Goal: Task Accomplishment & Management: Manage account settings

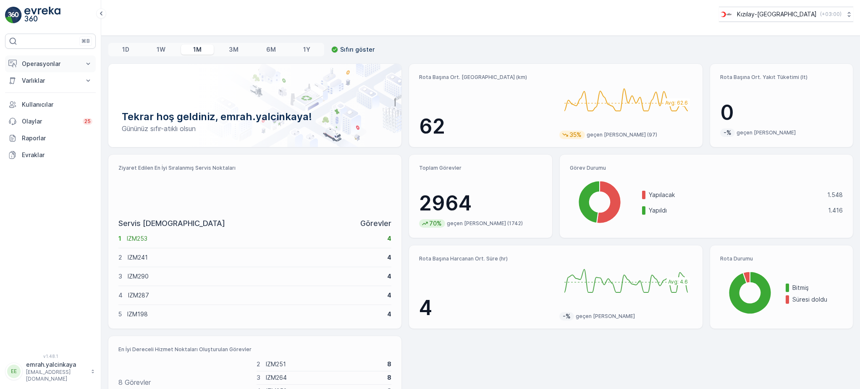
click at [58, 67] on p "Operasyonlar" at bounding box center [50, 64] width 57 height 8
click at [50, 103] on p "Routes & Tasks" at bounding box center [42, 101] width 43 height 8
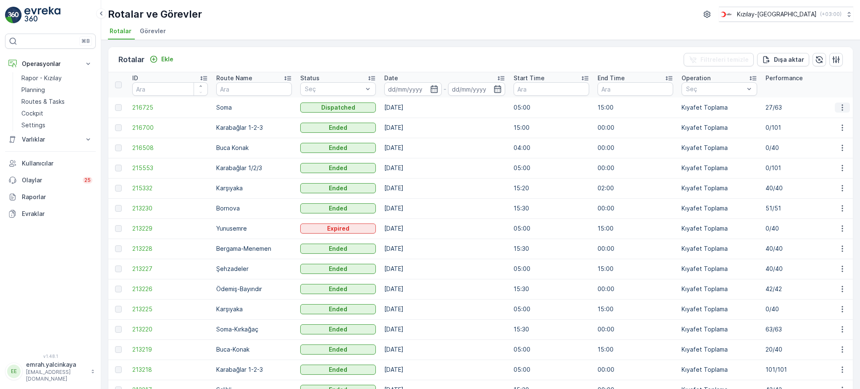
click at [842, 110] on icon "button" at bounding box center [842, 107] width 8 height 8
click at [156, 60] on icon "Ekle" at bounding box center [153, 59] width 8 height 8
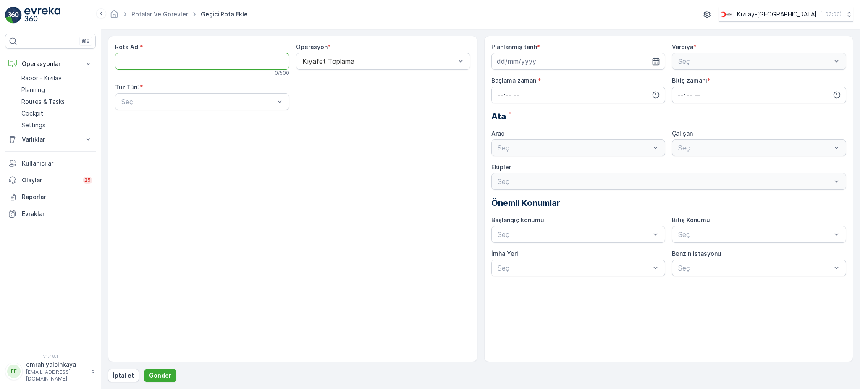
click at [219, 65] on Adı "Rota Adı" at bounding box center [202, 61] width 174 height 17
type Adı "Soma-Kırkağaç"
click at [256, 99] on div at bounding box center [198, 102] width 155 height 8
click at [248, 122] on div "Statik" at bounding box center [202, 122] width 164 height 8
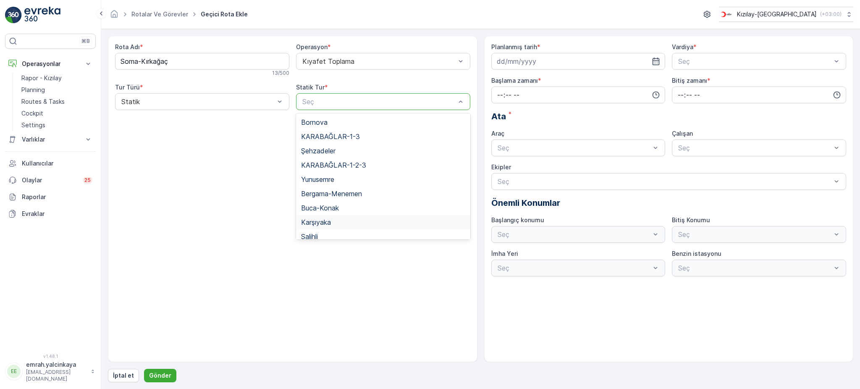
scroll to position [91, 0]
click at [226, 196] on div "Rota Adı * Soma-Kırkağaç 13 / 500 Operasyon * Kıyafet Toplama Tur Türü * Statik…" at bounding box center [293, 199] width 370 height 326
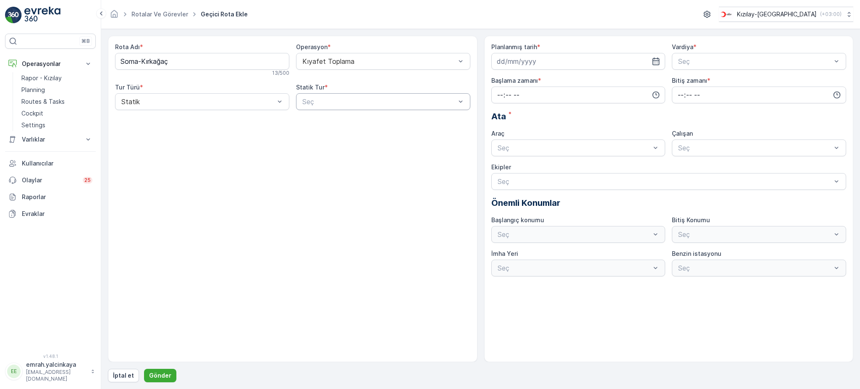
click at [335, 107] on div "Seç" at bounding box center [383, 101] width 174 height 17
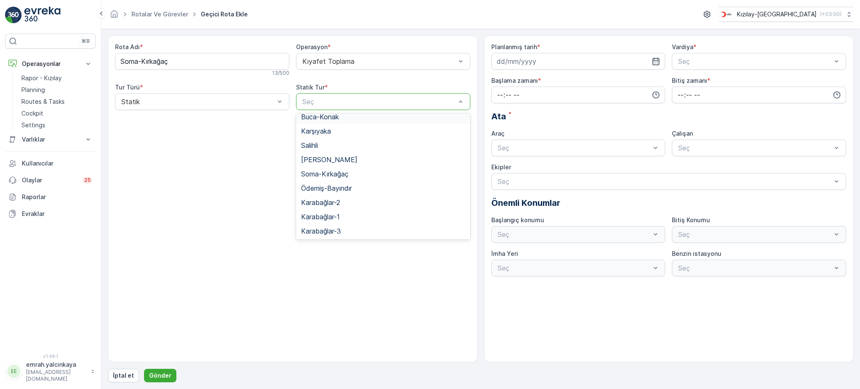
scroll to position [92, 0]
click at [357, 174] on div "Soma-Kırkağaç" at bounding box center [383, 174] width 164 height 8
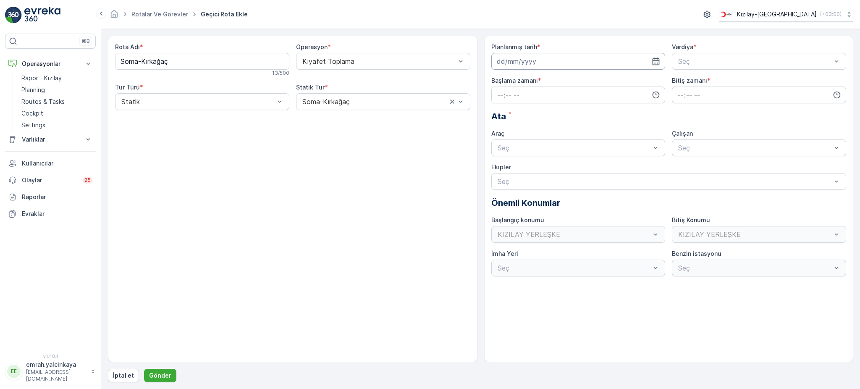
click at [527, 60] on input at bounding box center [578, 61] width 174 height 17
click at [533, 162] on div "20" at bounding box center [535, 165] width 13 height 13
type input "[DATE]"
click at [706, 63] on div at bounding box center [754, 62] width 155 height 8
click at [721, 94] on span "B Vardiyası (Gece)" at bounding box center [706, 96] width 58 height 8
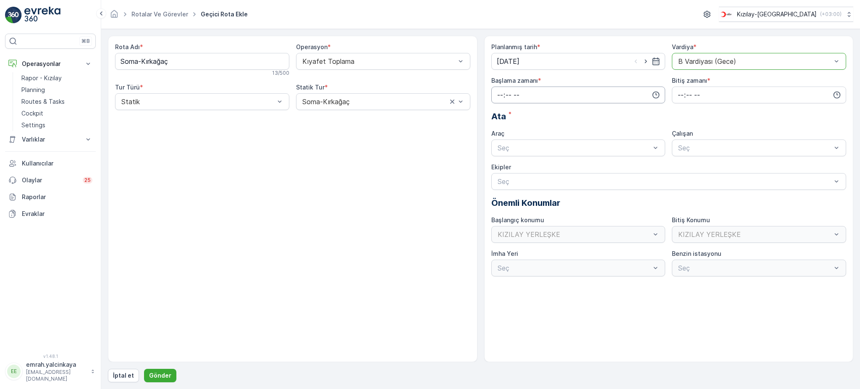
click at [552, 100] on input "time" at bounding box center [578, 94] width 174 height 17
click at [502, 171] on span "15" at bounding box center [499, 168] width 7 height 8
type input "15:00"
click at [674, 94] on input "time" at bounding box center [759, 94] width 174 height 17
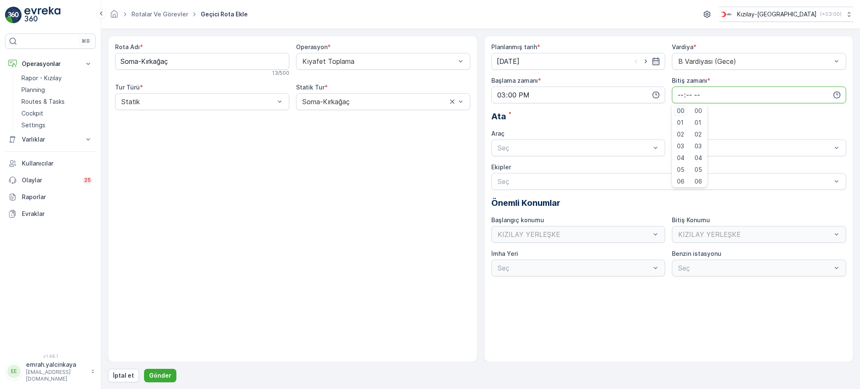
click at [681, 114] on span "00" at bounding box center [681, 111] width 8 height 8
type input "00:00"
click at [639, 165] on div "06 DCG 302" at bounding box center [578, 169] width 164 height 8
drag, startPoint x: 696, startPoint y: 150, endPoint x: 702, endPoint y: 166, distance: 17.4
click at [696, 150] on div at bounding box center [754, 148] width 155 height 8
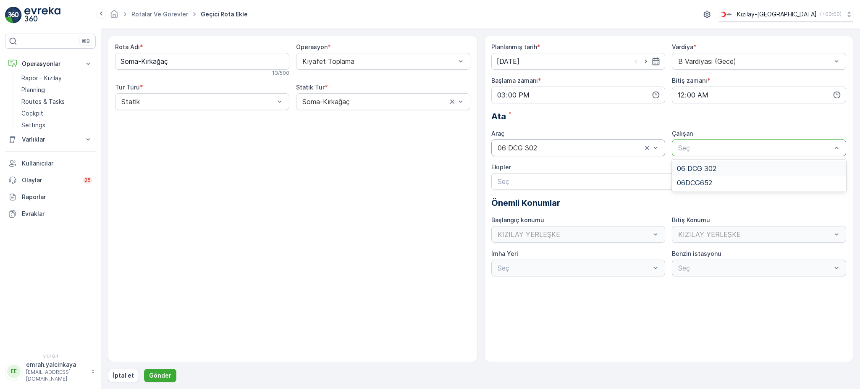
click at [703, 167] on span "06 DCG 302" at bounding box center [696, 169] width 39 height 8
click at [163, 373] on p "Gönder" at bounding box center [160, 375] width 22 height 8
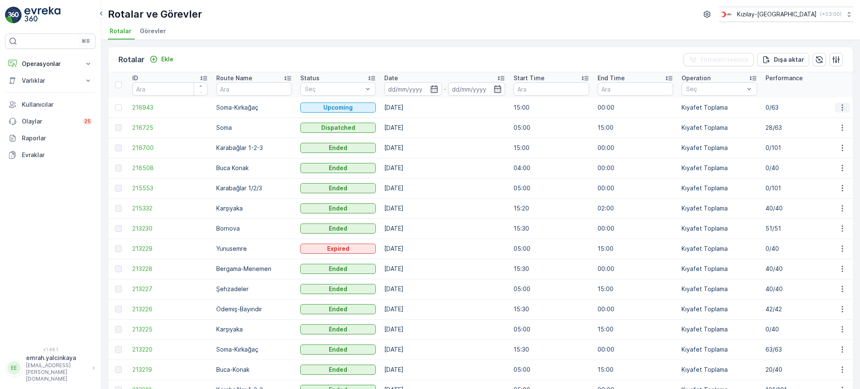
click at [842, 107] on icon "button" at bounding box center [842, 107] width 8 height 8
click at [831, 173] on div "Sil" at bounding box center [822, 170] width 73 height 12
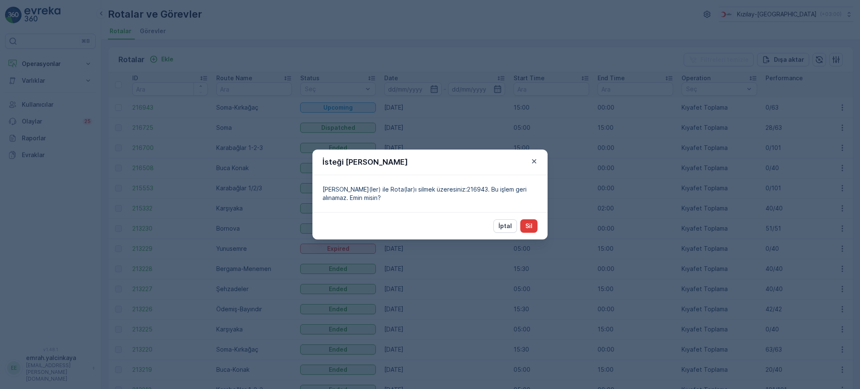
click at [528, 225] on p "Sil" at bounding box center [528, 226] width 7 height 8
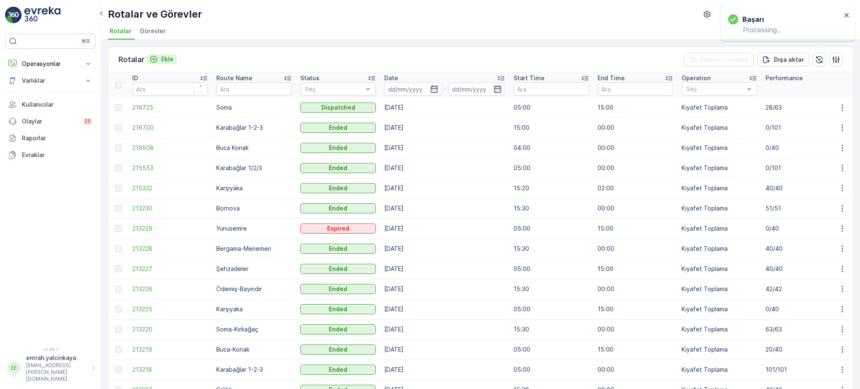
click at [164, 60] on p "Ekle" at bounding box center [167, 59] width 12 height 8
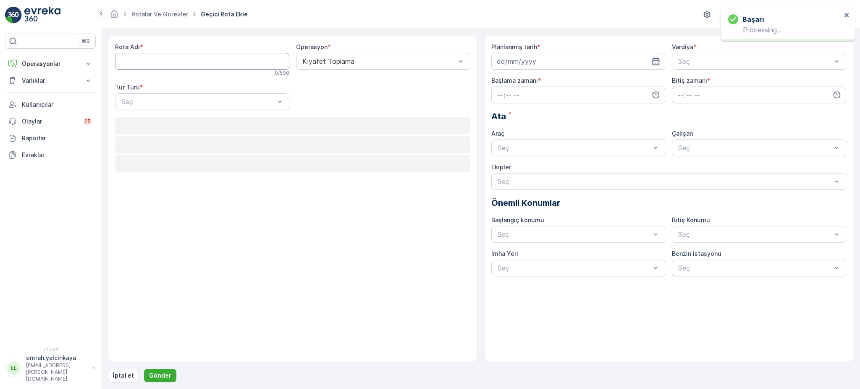
click at [192, 66] on Adı "Rota Adı" at bounding box center [202, 61] width 174 height 17
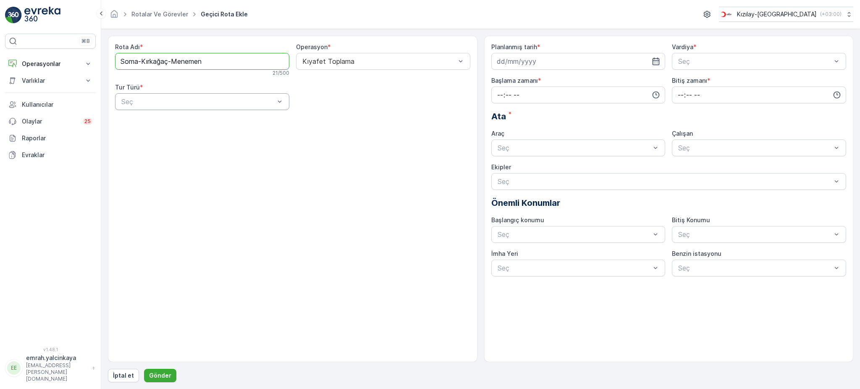
type Adı "Soma-Kırkağaç-Menemen"
click at [196, 103] on div at bounding box center [198, 102] width 155 height 8
click at [193, 123] on div "Statik" at bounding box center [202, 122] width 164 height 8
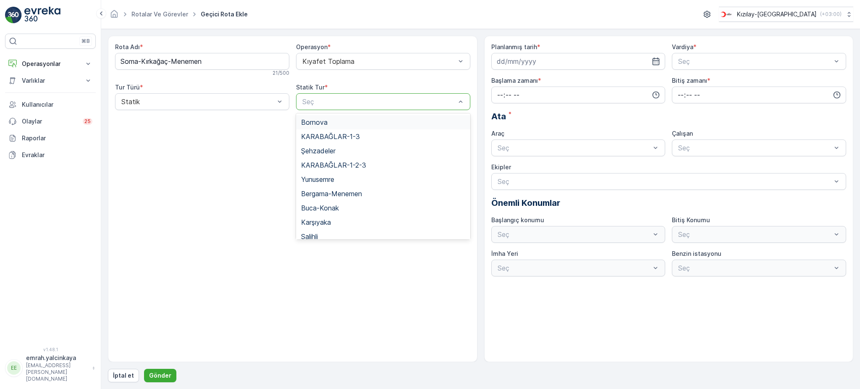
click at [348, 107] on div "Seç" at bounding box center [383, 101] width 174 height 17
click at [239, 179] on div "Rota Adı * Soma-Kırkağaç-Menemen 21 / 500 Operasyon * Kıyafet Toplama Tur Türü …" at bounding box center [293, 199] width 370 height 326
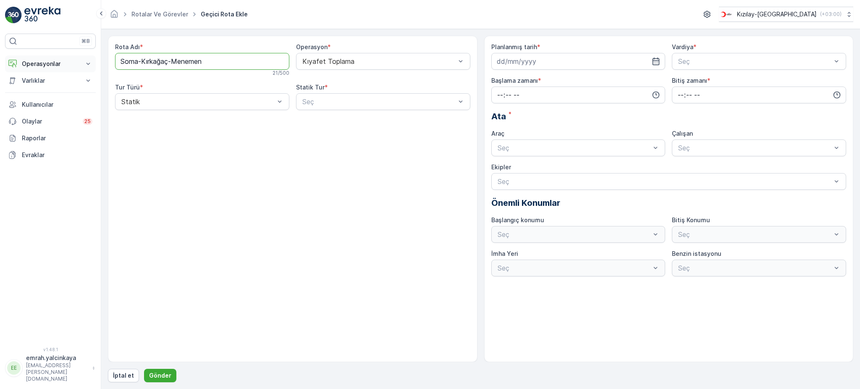
drag, startPoint x: 231, startPoint y: 59, endPoint x: 68, endPoint y: 68, distance: 162.7
click at [68, 68] on div "⌘B Operasyonlar Rapor - Kızılay Planning Routes & Tasks Cockpit Settings Varlık…" at bounding box center [430, 194] width 860 height 389
click at [340, 62] on div at bounding box center [378, 62] width 155 height 8
click at [339, 62] on div at bounding box center [378, 62] width 155 height 8
click at [322, 105] on div at bounding box center [378, 102] width 155 height 8
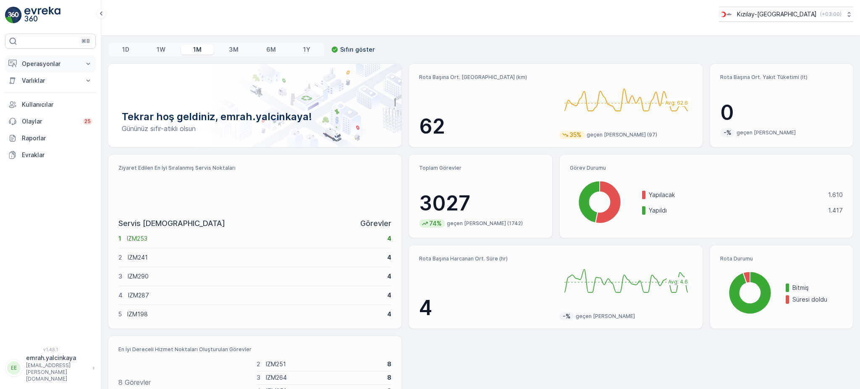
click at [55, 66] on p "Operasyonlar" at bounding box center [50, 64] width 57 height 8
click at [41, 88] on p "Planning" at bounding box center [33, 90] width 24 height 8
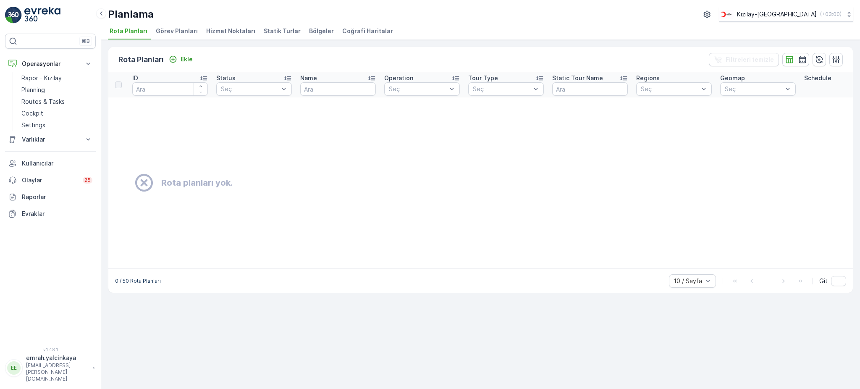
click at [273, 31] on span "Statik Turlar" at bounding box center [282, 31] width 37 height 8
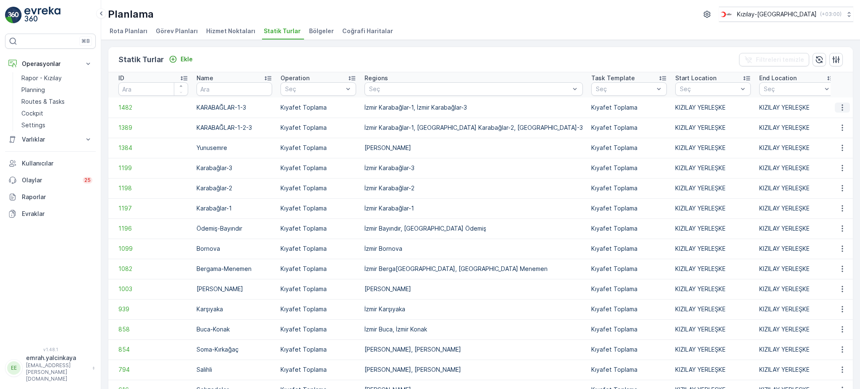
click at [840, 107] on icon "button" at bounding box center [842, 107] width 8 height 8
click at [805, 180] on div "Sil" at bounding box center [822, 182] width 73 height 12
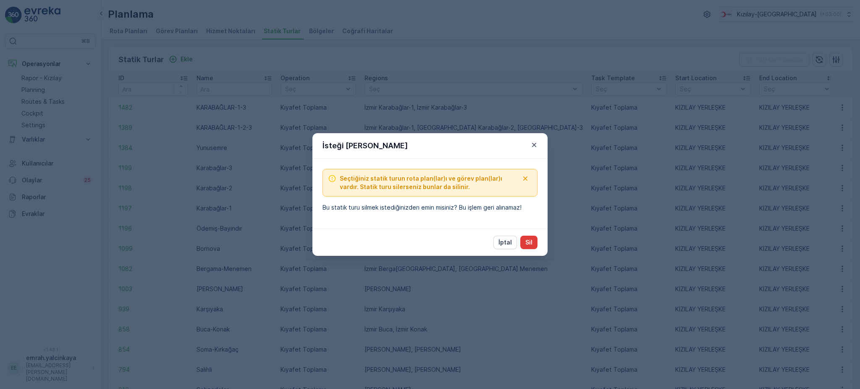
click at [531, 242] on p "Sil" at bounding box center [528, 242] width 7 height 8
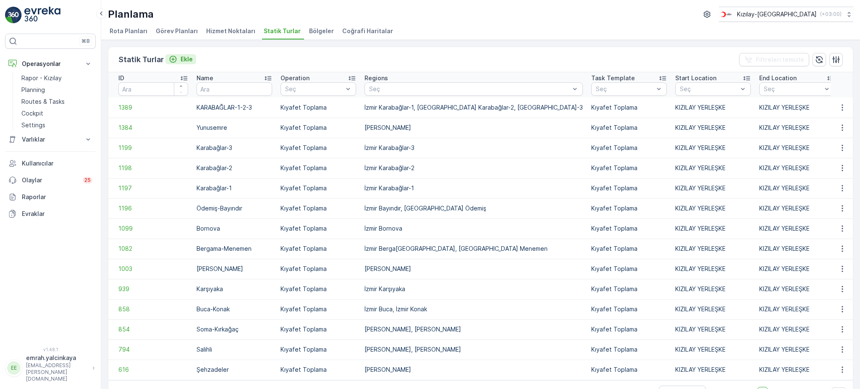
click at [186, 63] on p "Ekle" at bounding box center [187, 59] width 12 height 8
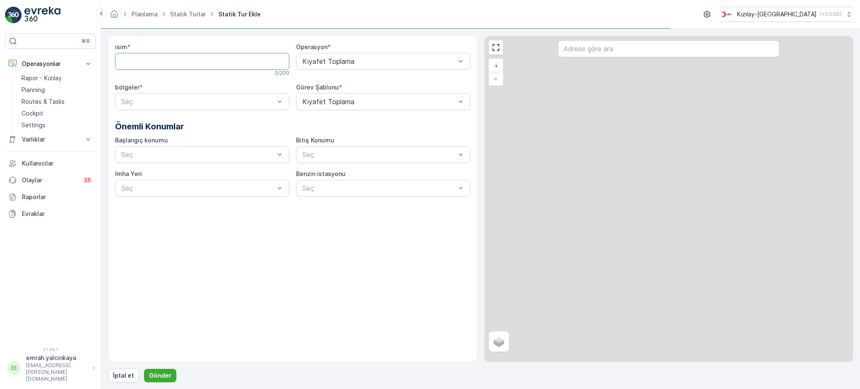
click at [173, 58] on input "isim" at bounding box center [202, 61] width 174 height 17
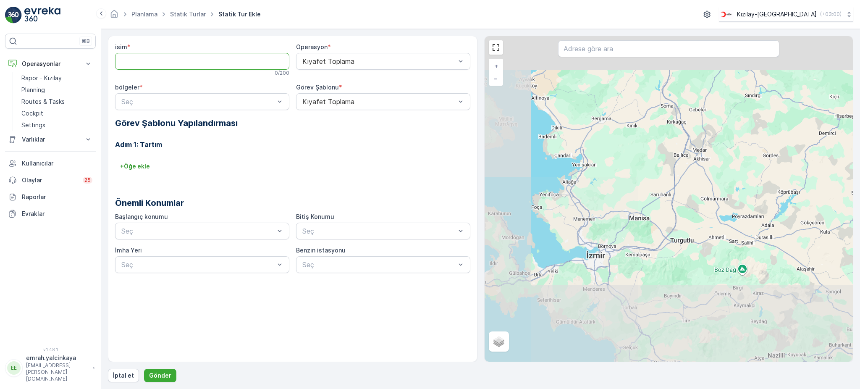
paste input "Soma-Kırkağaç-Menemen"
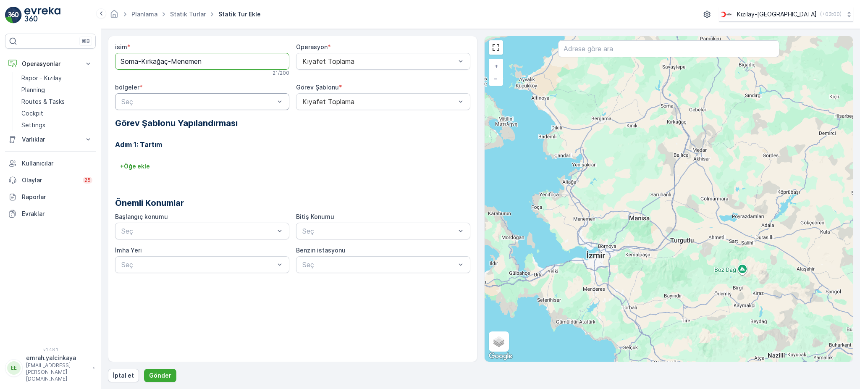
type input "Soma-Kırkağaç-Menemen"
click at [237, 102] on div at bounding box center [198, 102] width 155 height 8
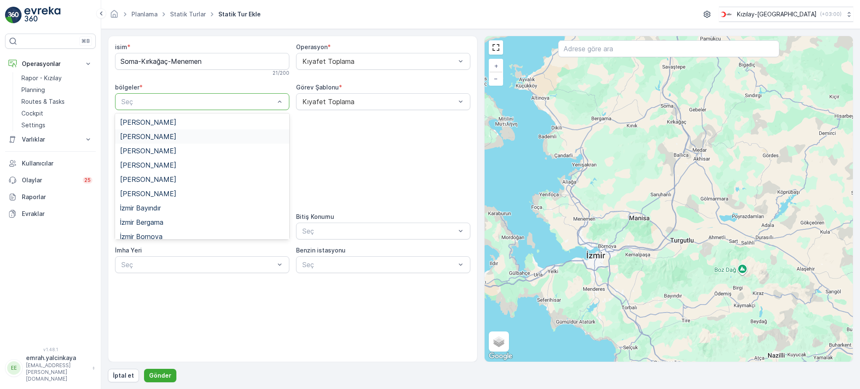
click at [225, 136] on div "Manisa Kırkağaç" at bounding box center [202, 137] width 164 height 8
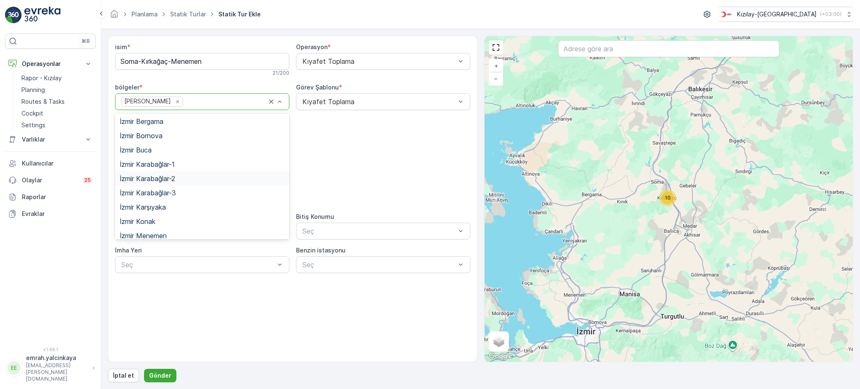
scroll to position [112, 0]
click at [196, 222] on div "İzmir Menemen" at bounding box center [202, 225] width 164 height 8
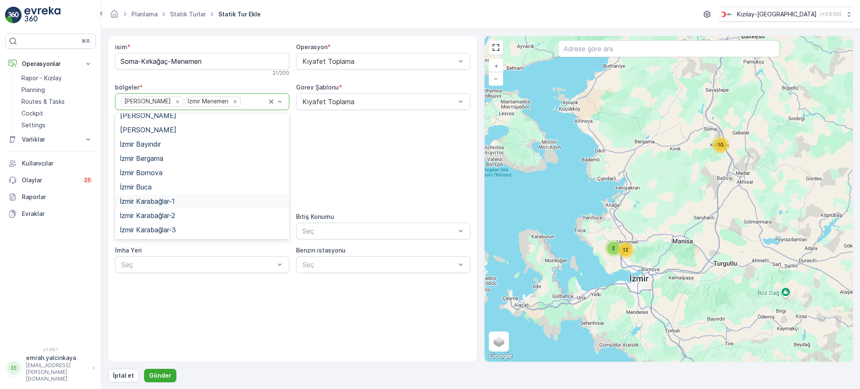
scroll to position [8, 0]
click at [166, 158] on div "Manisa Soma" at bounding box center [202, 157] width 164 height 8
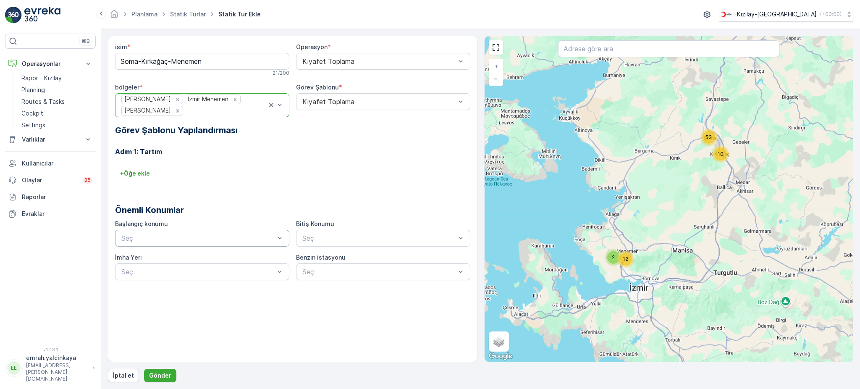
click at [257, 237] on div at bounding box center [198, 238] width 155 height 8
drag, startPoint x: 247, startPoint y: 253, endPoint x: 264, endPoint y: 251, distance: 16.5
click at [247, 254] on div "KIZILAY YERLEŞKE" at bounding box center [202, 259] width 174 height 14
click at [348, 261] on span "KIZILAY YERLEŞKE" at bounding box center [332, 259] width 63 height 8
click at [166, 374] on p "Gönder" at bounding box center [160, 375] width 22 height 8
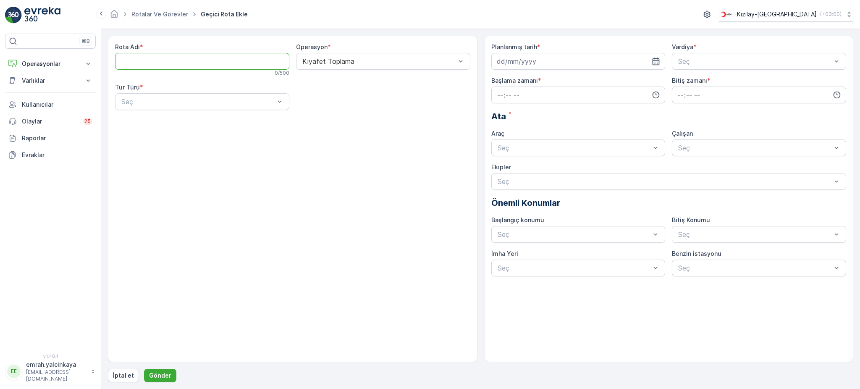
click at [176, 69] on Adı "Rota Adı" at bounding box center [202, 61] width 174 height 17
paste Adı "Soma-Kırkağaç-Menemen"
type Adı "Soma-Kırkağaç-Menemen"
drag, startPoint x: 251, startPoint y: 100, endPoint x: 236, endPoint y: 107, distance: 16.7
click at [251, 100] on div at bounding box center [198, 102] width 155 height 8
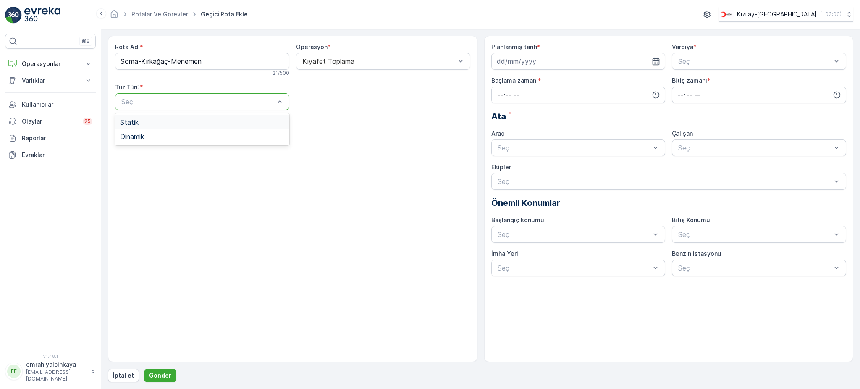
click at [228, 122] on div "Statik" at bounding box center [202, 122] width 164 height 8
click at [339, 110] on div "Rota Adı * Soma-Kırkağaç-Menemen 21 / 500 Operasyon * Kıyafet Toplama Tur Türü …" at bounding box center [292, 80] width 355 height 74
click at [352, 107] on div "Seç" at bounding box center [383, 101] width 174 height 17
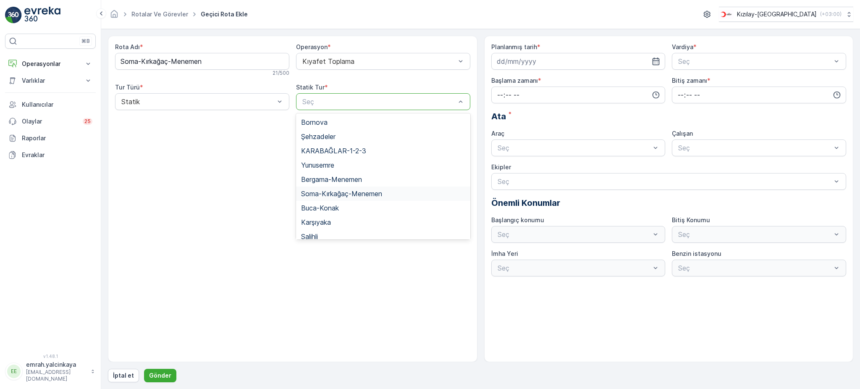
click at [394, 193] on div "Soma-Kırkağaç-Menemen" at bounding box center [383, 194] width 164 height 8
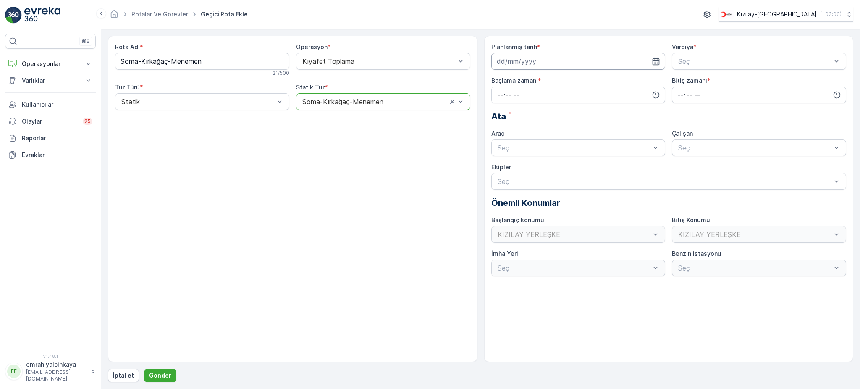
click at [573, 63] on input at bounding box center [578, 61] width 174 height 17
click at [536, 160] on div "20" at bounding box center [535, 165] width 13 height 13
type input "[DATE]"
click at [699, 94] on span "B Vardiyası (Gece)" at bounding box center [706, 96] width 58 height 8
click at [597, 90] on input "time" at bounding box center [578, 94] width 174 height 17
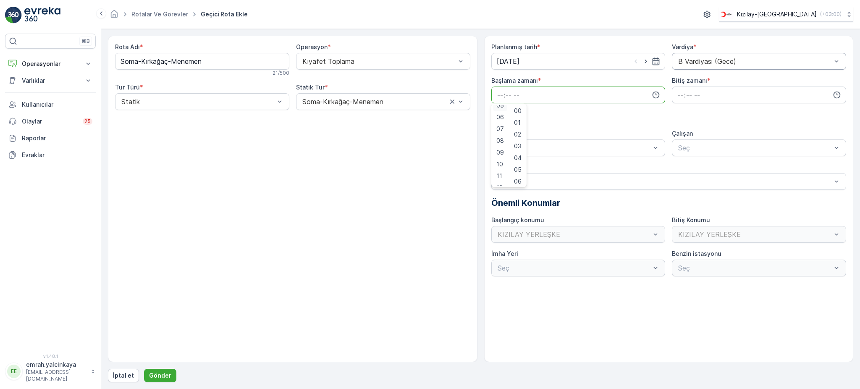
scroll to position [112, 0]
click at [501, 172] on span "15" at bounding box center [499, 175] width 7 height 8
click at [521, 164] on span "30" at bounding box center [517, 168] width 7 height 8
type input "15:30"
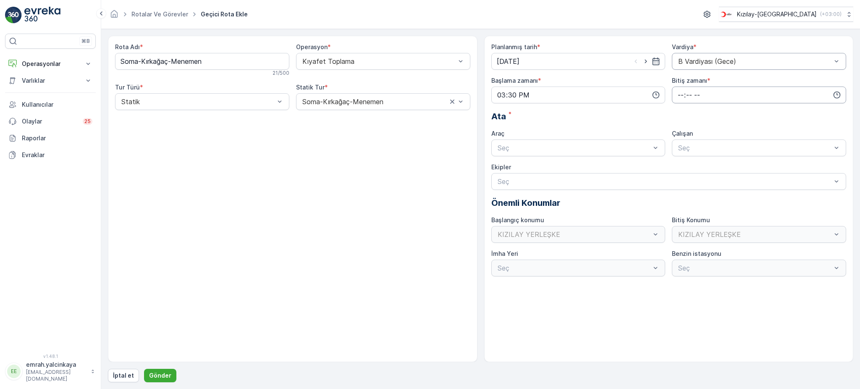
click at [684, 95] on input "time" at bounding box center [759, 94] width 174 height 17
click at [682, 133] on span "02" at bounding box center [680, 134] width 7 height 8
type input "02:00"
click at [632, 151] on div at bounding box center [574, 148] width 155 height 8
click at [620, 166] on div "06 DCG 302" at bounding box center [578, 169] width 164 height 8
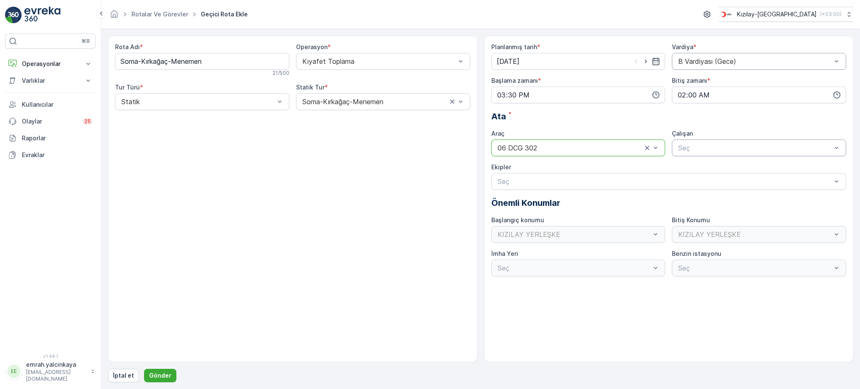
click at [700, 153] on div "Seç" at bounding box center [759, 147] width 174 height 17
drag, startPoint x: 703, startPoint y: 167, endPoint x: 691, endPoint y: 166, distance: 12.2
click at [702, 167] on span "06 DCG 302" at bounding box center [696, 169] width 39 height 8
click at [163, 374] on p "Gönder" at bounding box center [160, 375] width 22 height 8
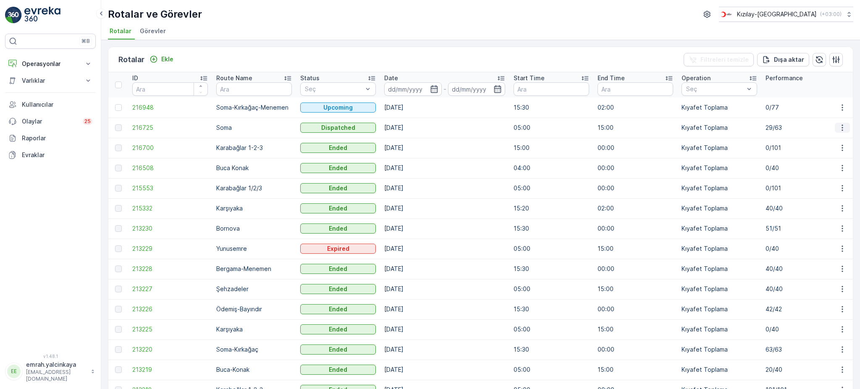
click at [840, 130] on icon "button" at bounding box center [842, 127] width 8 height 8
click at [832, 141] on span "Daha fazla ayrıntı görün" at bounding box center [822, 139] width 67 height 8
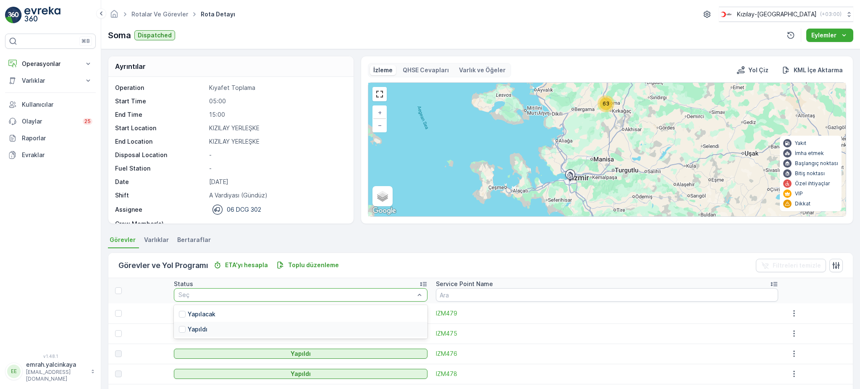
click at [203, 328] on p "Yapıldı" at bounding box center [198, 329] width 20 height 8
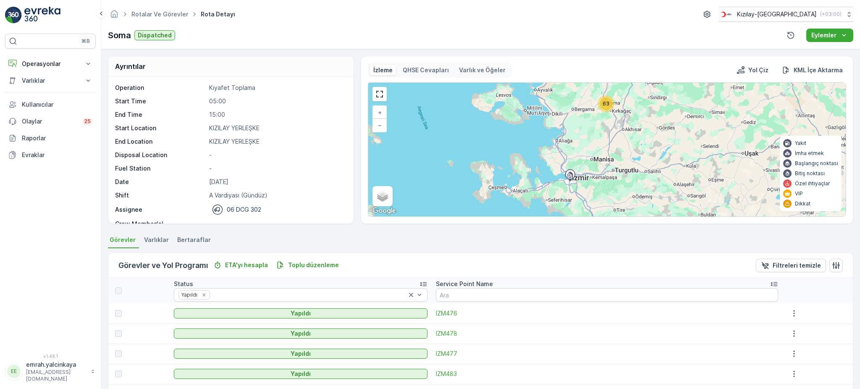
click at [771, 285] on icon at bounding box center [774, 284] width 7 height 4
click at [43, 64] on p "Operasyonlar" at bounding box center [50, 64] width 57 height 8
click at [55, 76] on p "Rapor - Kızılay" at bounding box center [41, 78] width 40 height 8
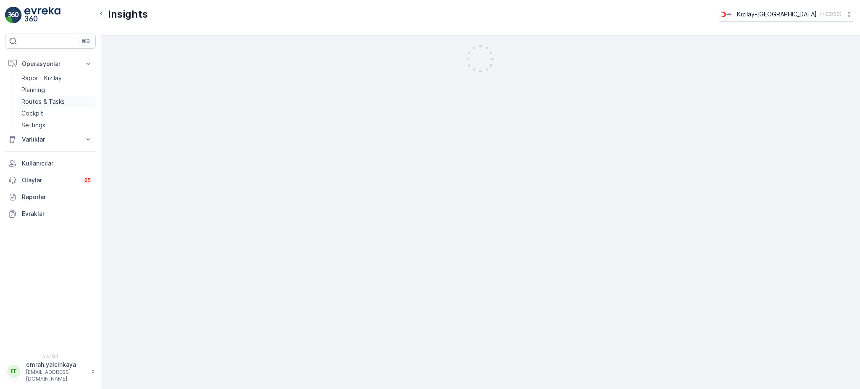
click at [48, 103] on p "Routes & Tasks" at bounding box center [42, 101] width 43 height 8
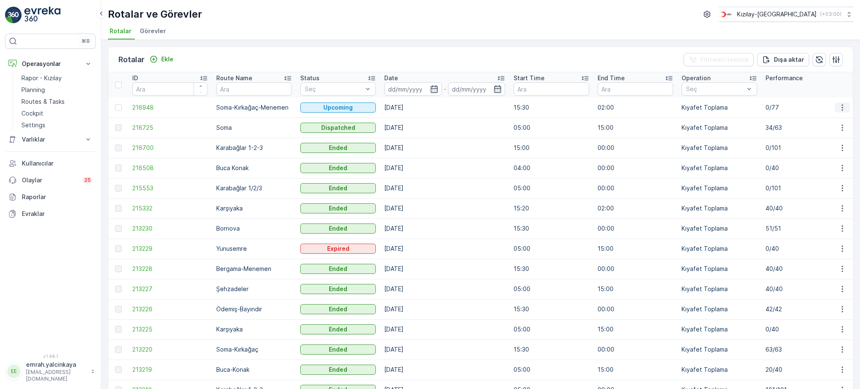
click at [841, 105] on icon "button" at bounding box center [842, 107] width 8 height 8
click at [830, 169] on div "Sil" at bounding box center [822, 170] width 73 height 12
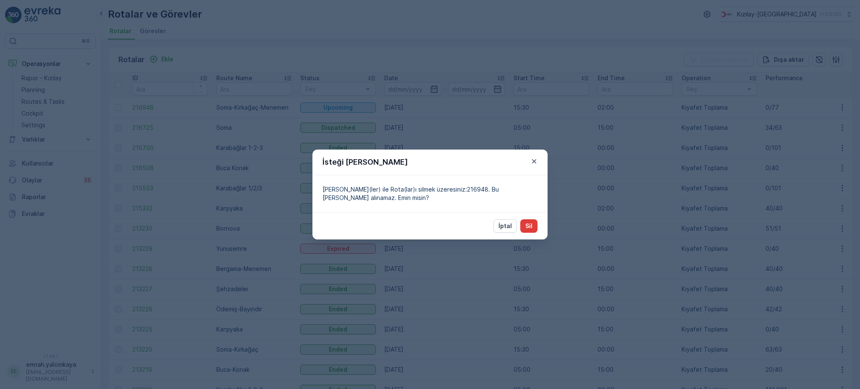
click at [529, 229] on p "Sil" at bounding box center [528, 226] width 7 height 8
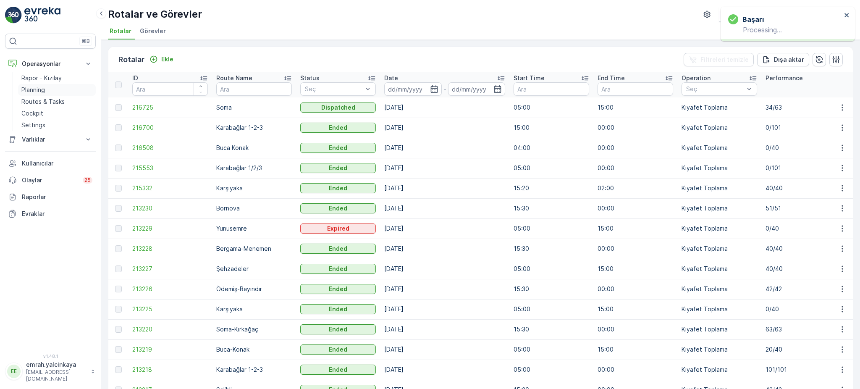
click at [36, 91] on p "Planning" at bounding box center [33, 90] width 24 height 8
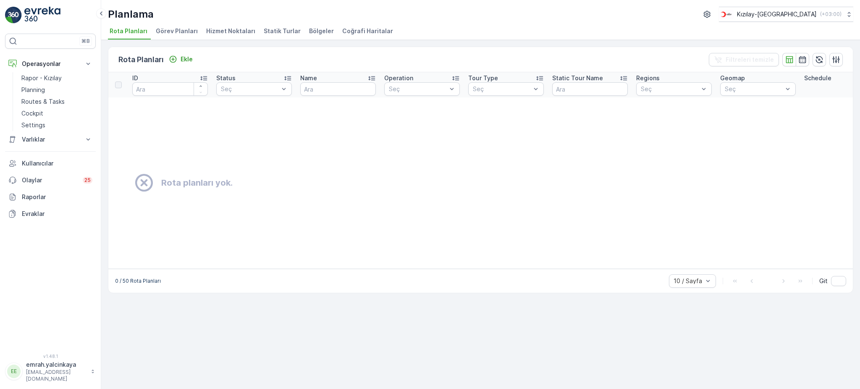
click at [293, 29] on li "Statik Turlar" at bounding box center [283, 32] width 42 height 14
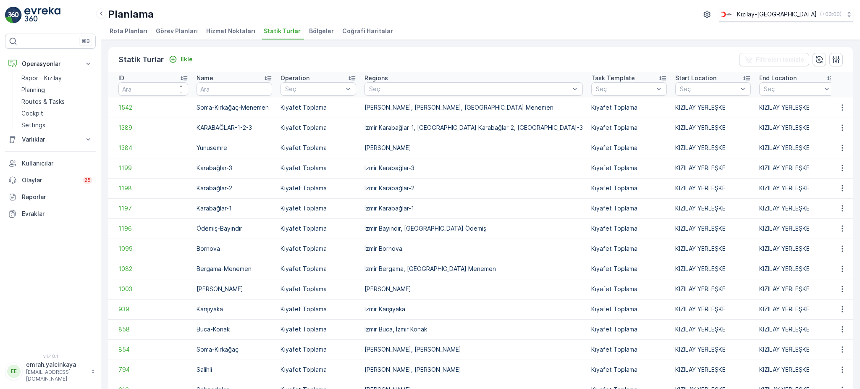
drag, startPoint x: 47, startPoint y: 105, endPoint x: 97, endPoint y: 103, distance: 49.1
click at [47, 105] on p "Routes & Tasks" at bounding box center [42, 101] width 43 height 8
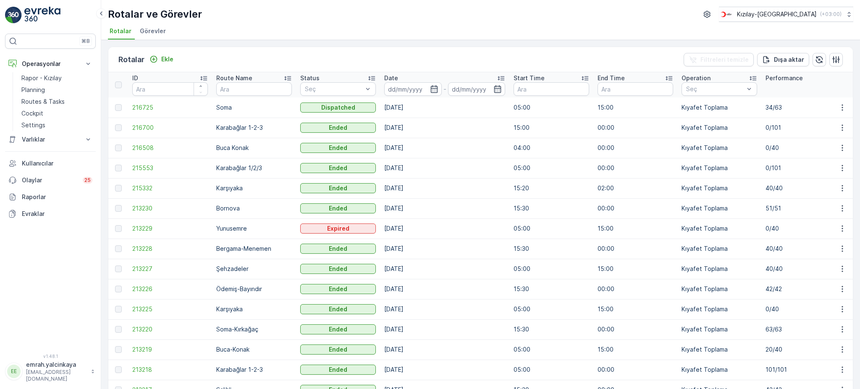
drag, startPoint x: 159, startPoint y: 61, endPoint x: 247, endPoint y: 134, distance: 114.8
click at [38, 90] on p "Planning" at bounding box center [33, 90] width 24 height 8
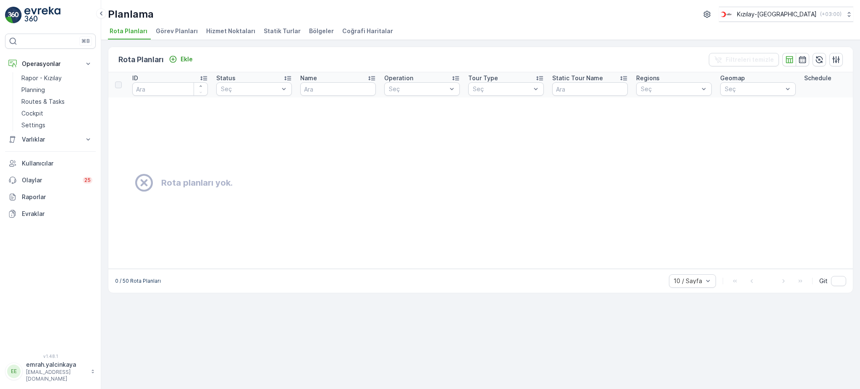
click at [276, 34] on span "Statik Turlar" at bounding box center [282, 31] width 37 height 8
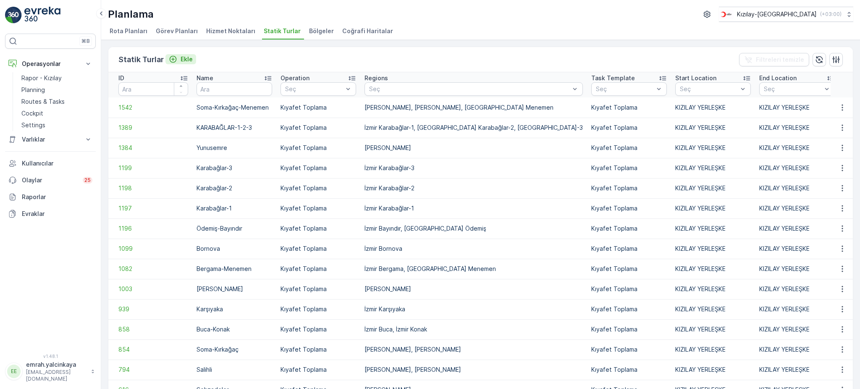
click at [170, 58] on icon "Ekle" at bounding box center [173, 59] width 7 height 7
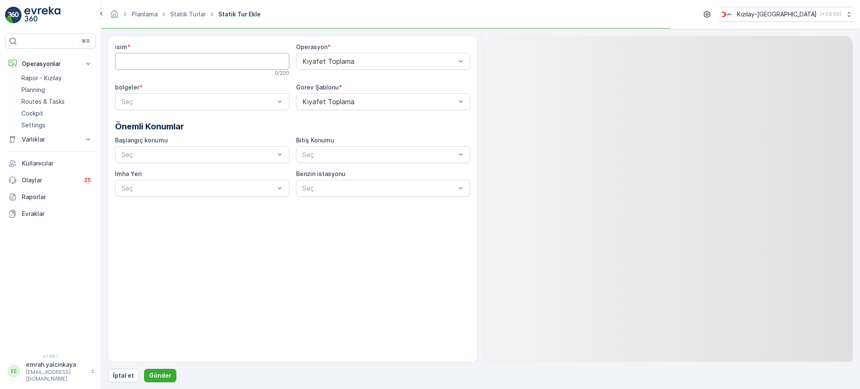
click at [202, 59] on input "isim" at bounding box center [202, 61] width 174 height 17
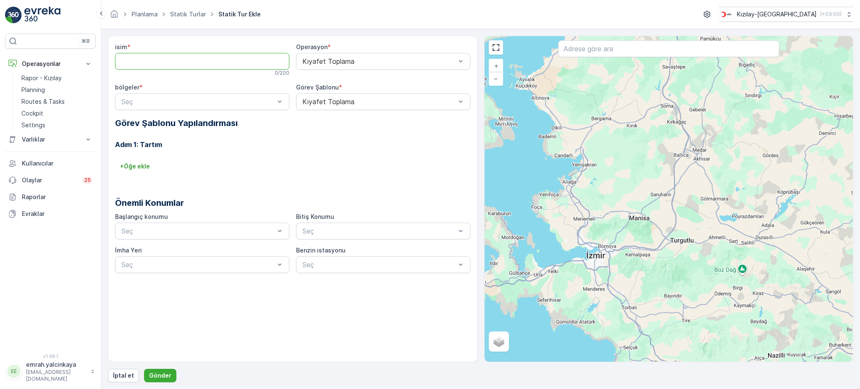
paste input "Soma-Kırkağaç-Menemen"
click at [195, 59] on input "Soma-Kırkağaç-Menemen" at bounding box center [202, 61] width 174 height 17
type input "Soma-Kırkağaç-[GEOGRAPHIC_DATA]"
click at [243, 102] on div at bounding box center [198, 102] width 155 height 8
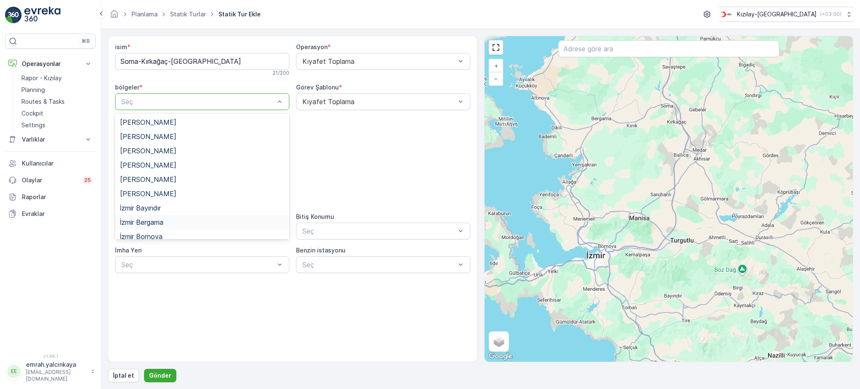
click at [168, 218] on div "İzmir Bergama" at bounding box center [202, 222] width 174 height 14
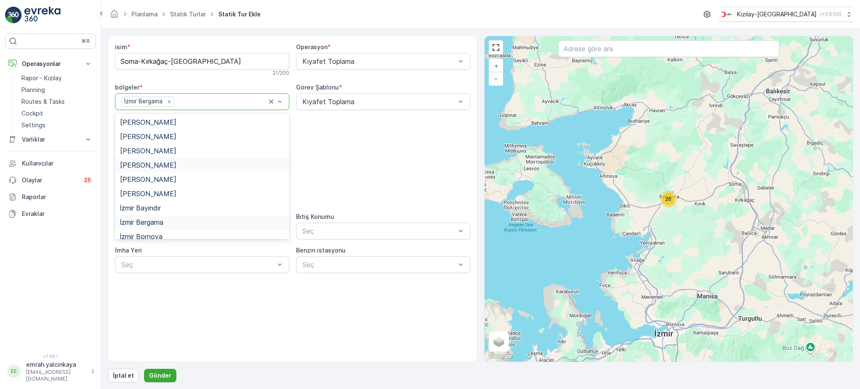
click at [204, 168] on div "Manisa Soma" at bounding box center [202, 165] width 164 height 8
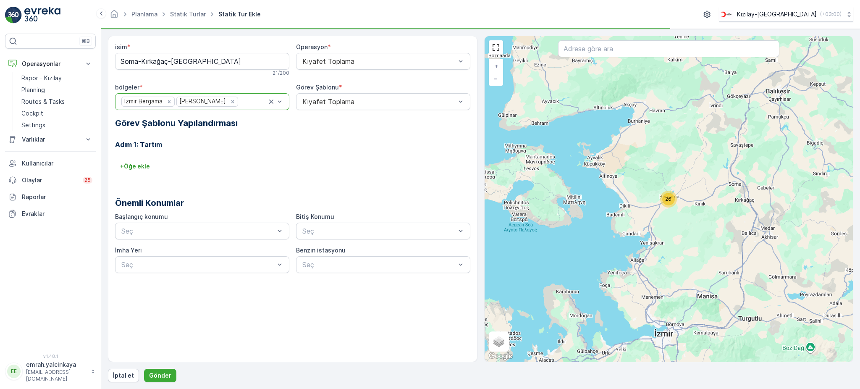
click at [284, 101] on div "İzmir Bergama Manisa Soma" at bounding box center [202, 101] width 174 height 17
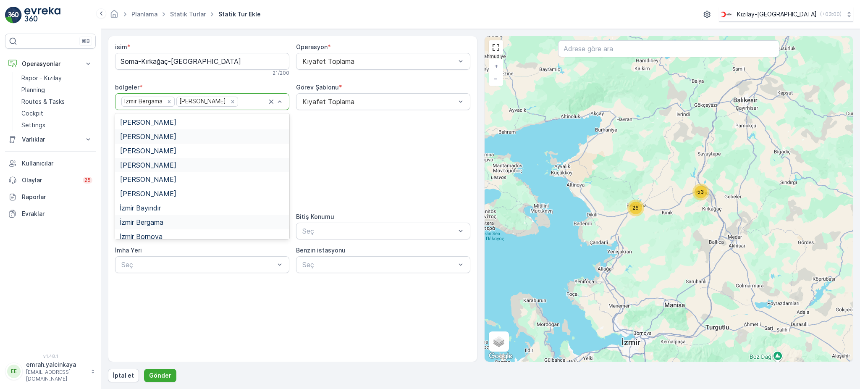
click at [177, 137] on div "Manisa Kırkağaç" at bounding box center [202, 137] width 164 height 8
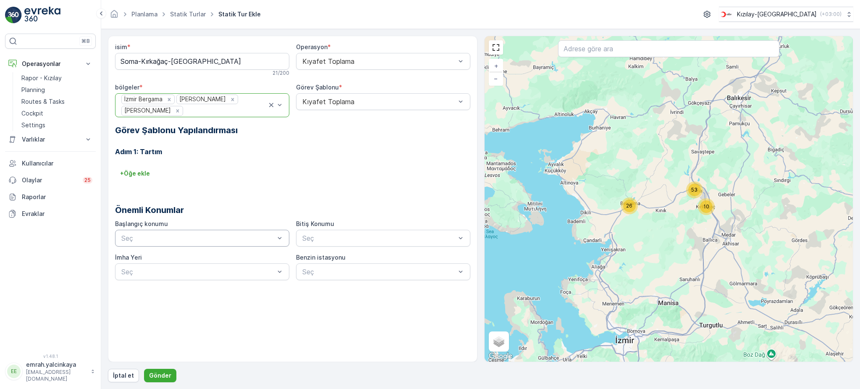
click at [204, 239] on div at bounding box center [198, 238] width 155 height 8
click at [208, 259] on div "KIZILAY YERLEŞKE" at bounding box center [202, 259] width 164 height 8
click at [308, 232] on div "Seç" at bounding box center [383, 238] width 174 height 17
click at [318, 260] on span "KIZILAY YERLEŞKE" at bounding box center [332, 259] width 63 height 8
click at [328, 103] on div at bounding box center [378, 102] width 155 height 8
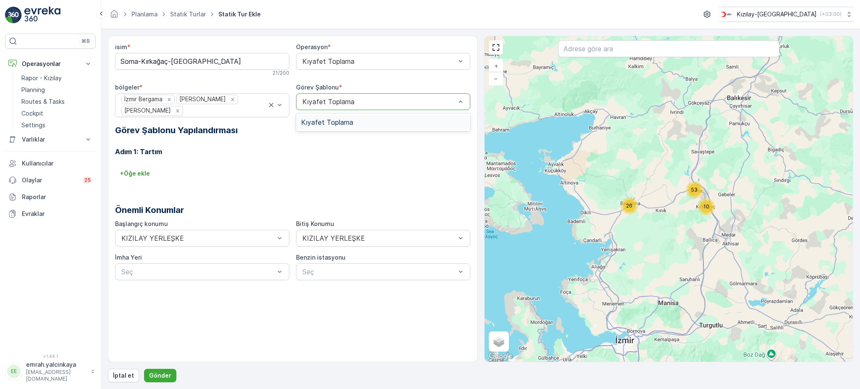
click at [328, 103] on div at bounding box center [378, 102] width 155 height 8
click at [157, 375] on p "Gönder" at bounding box center [160, 375] width 22 height 8
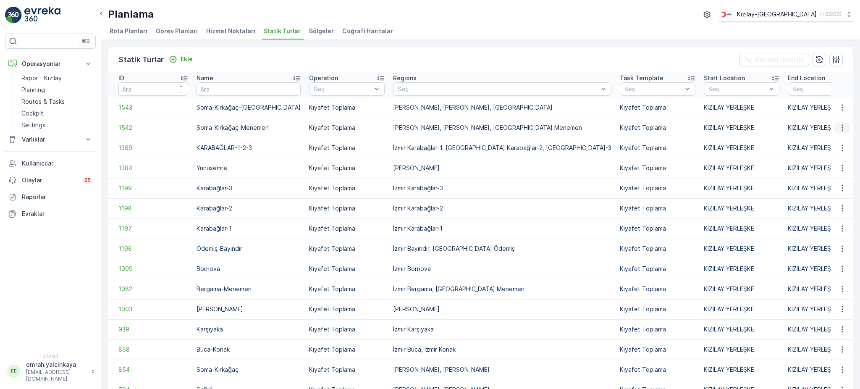
click at [839, 128] on icon "button" at bounding box center [842, 127] width 8 height 8
drag, startPoint x: 29, startPoint y: 104, endPoint x: 77, endPoint y: 100, distance: 48.0
click at [29, 104] on p "Routes & Tasks" at bounding box center [42, 101] width 43 height 8
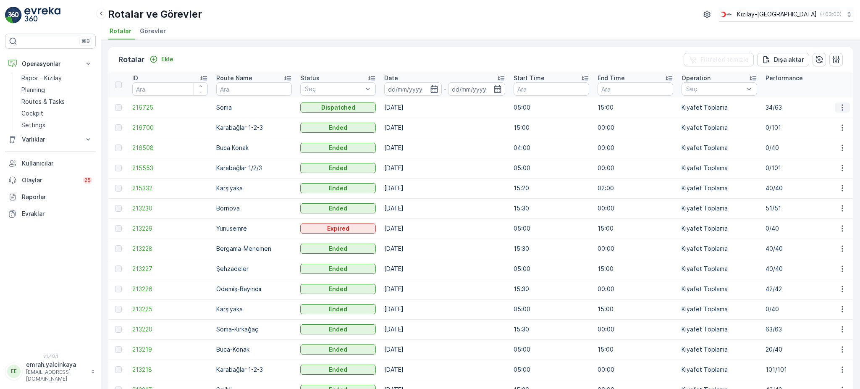
click at [839, 110] on icon "button" at bounding box center [842, 107] width 8 height 8
click at [836, 121] on span "Daha fazla ayrıntı görün" at bounding box center [822, 119] width 67 height 8
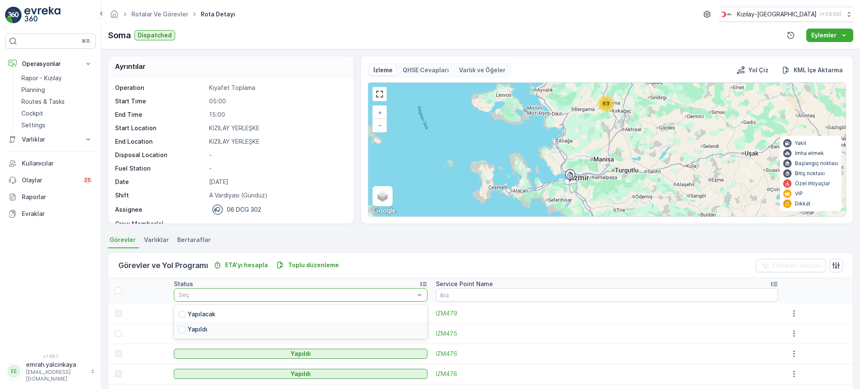
click at [206, 327] on p "Yapıldı" at bounding box center [198, 329] width 20 height 8
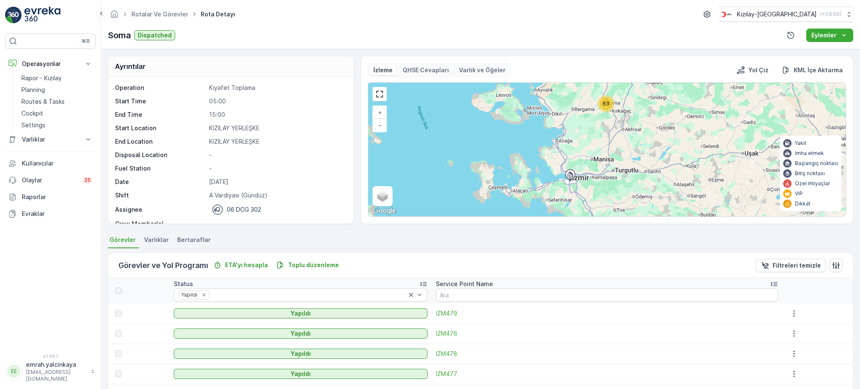
click at [770, 284] on icon at bounding box center [774, 284] width 8 height 8
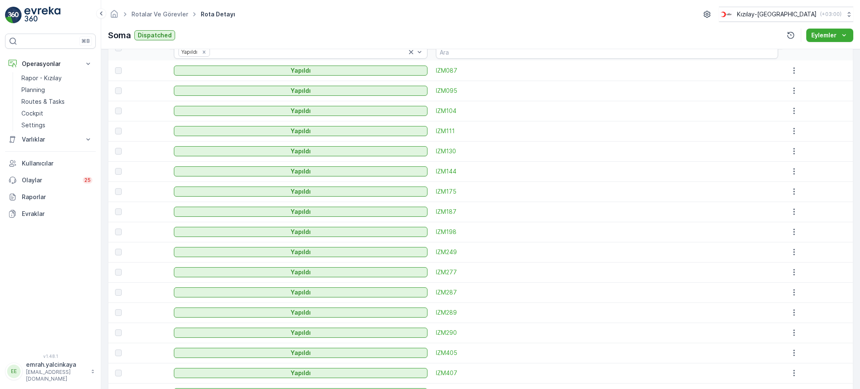
scroll to position [224, 0]
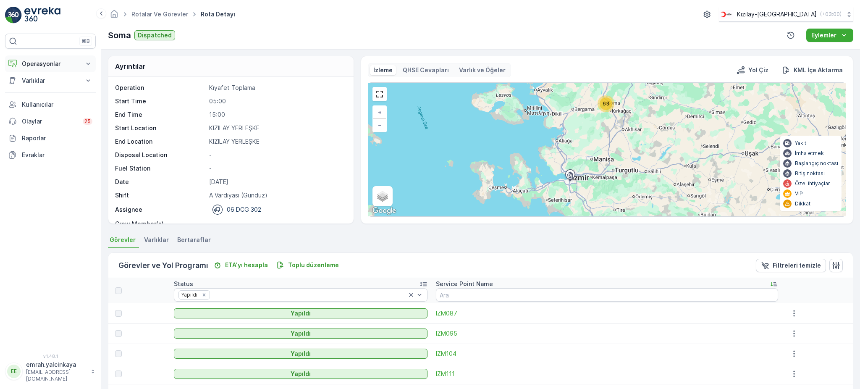
click at [42, 69] on button "Operasyonlar" at bounding box center [50, 63] width 91 height 17
click at [415, 295] on icon at bounding box center [411, 295] width 8 height 8
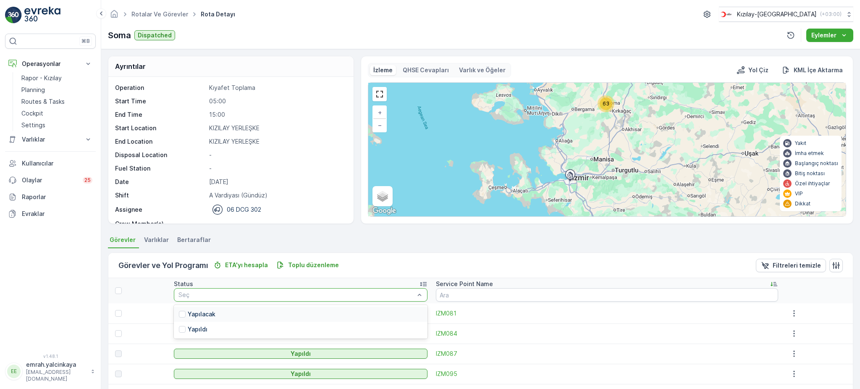
click at [372, 309] on div "Yapılacak" at bounding box center [300, 314] width 253 height 15
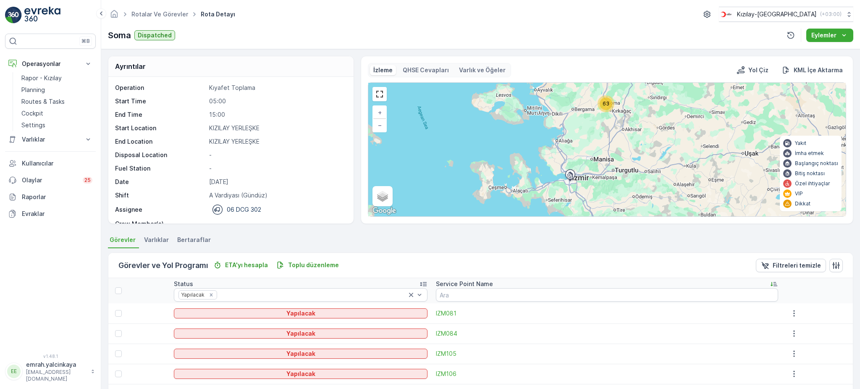
scroll to position [112, 0]
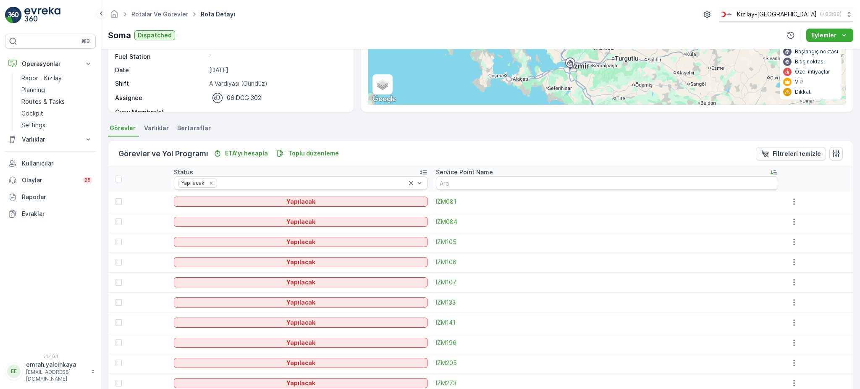
click at [770, 170] on icon at bounding box center [774, 172] width 8 height 8
click at [771, 173] on icon at bounding box center [774, 172] width 7 height 4
click at [415, 183] on icon at bounding box center [411, 183] width 8 height 8
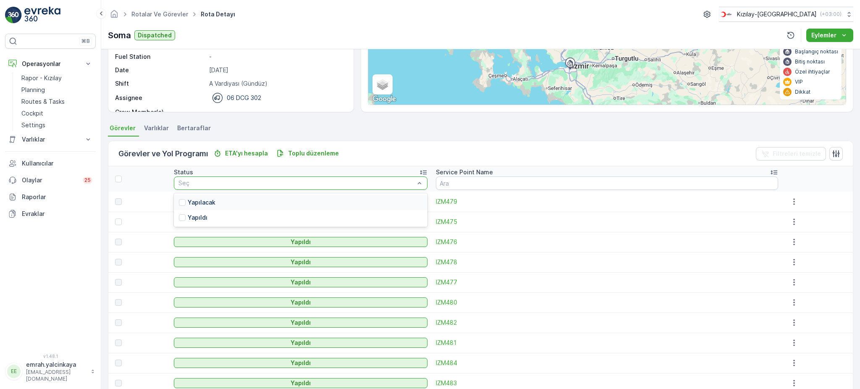
click at [427, 180] on div "Seç" at bounding box center [300, 182] width 253 height 13
drag, startPoint x: 351, startPoint y: 217, endPoint x: 356, endPoint y: 214, distance: 5.6
click at [353, 216] on div "Yapıldı" at bounding box center [300, 217] width 253 height 15
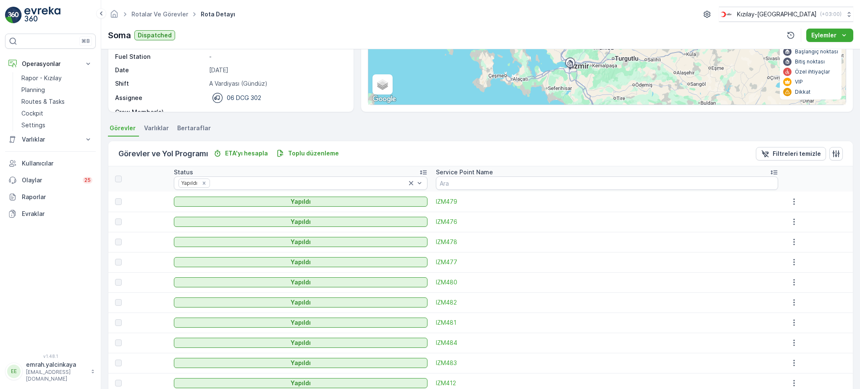
click at [771, 170] on icon at bounding box center [774, 172] width 8 height 8
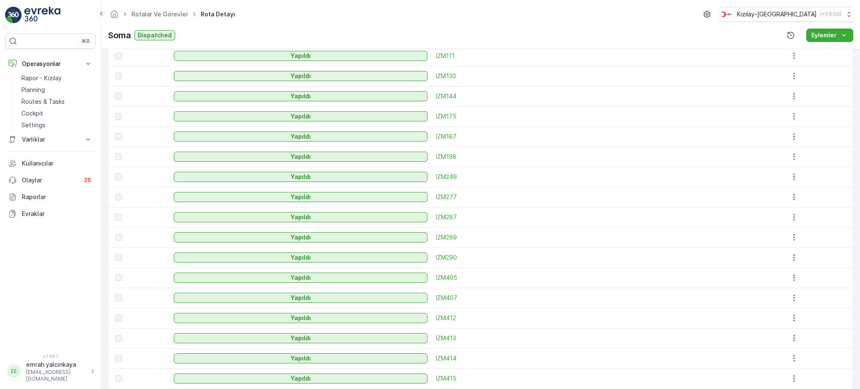
scroll to position [392, 0]
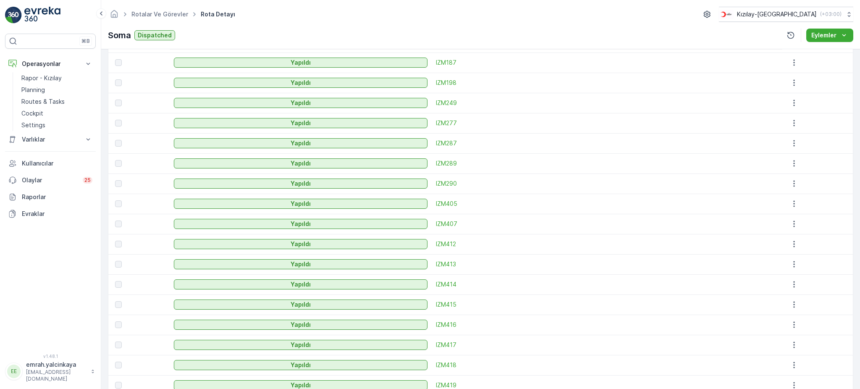
click at [118, 62] on div at bounding box center [118, 62] width 7 height 7
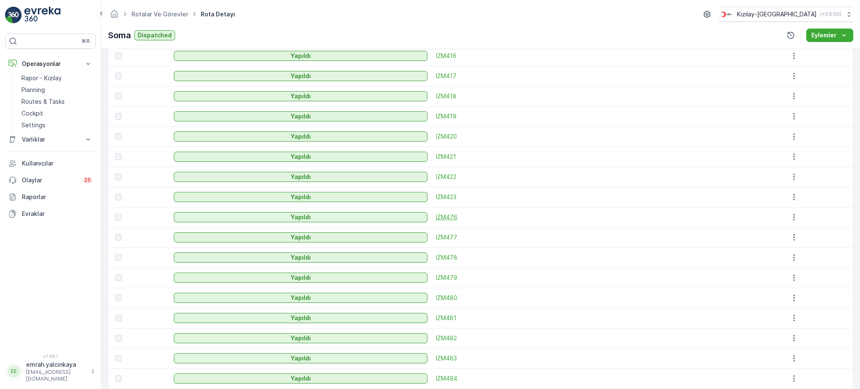
scroll to position [695, 0]
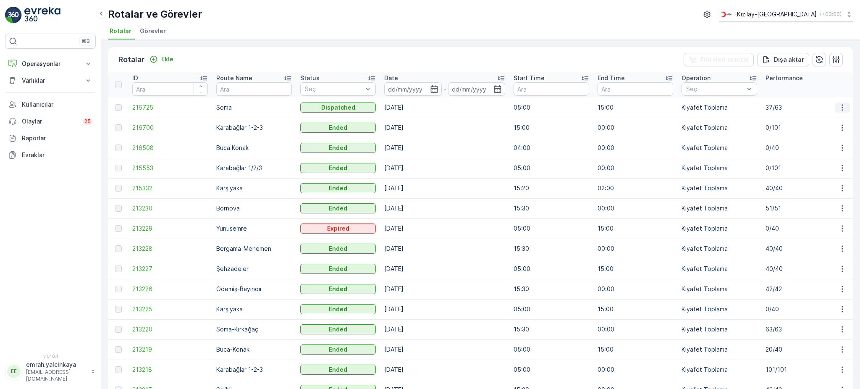
click at [841, 107] on icon "button" at bounding box center [842, 107] width 8 height 8
click at [840, 132] on span "Rota Takibini Görüntüle" at bounding box center [827, 133] width 66 height 8
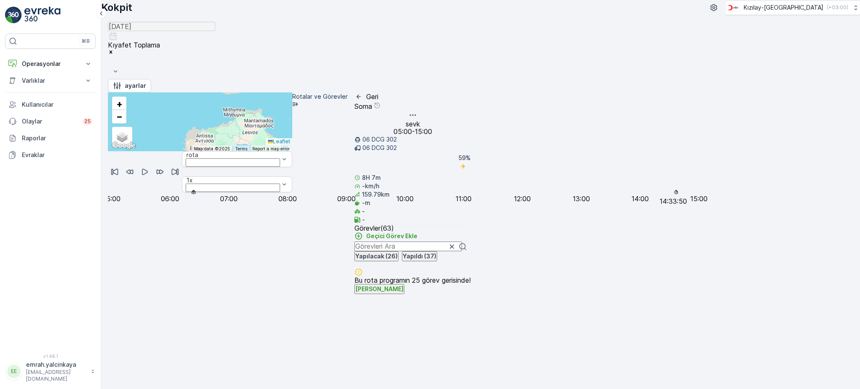
drag, startPoint x: 688, startPoint y: 376, endPoint x: 681, endPoint y: 376, distance: 6.7
click at [292, 192] on div at bounding box center [200, 192] width 184 height 0
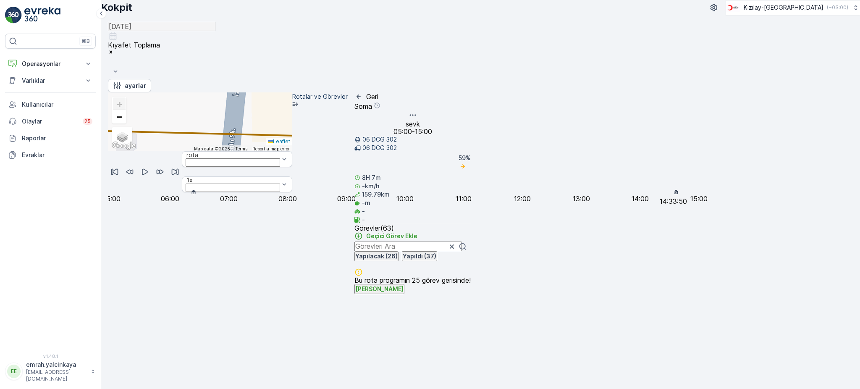
click at [428, 183] on icon at bounding box center [425, 183] width 8 height 1
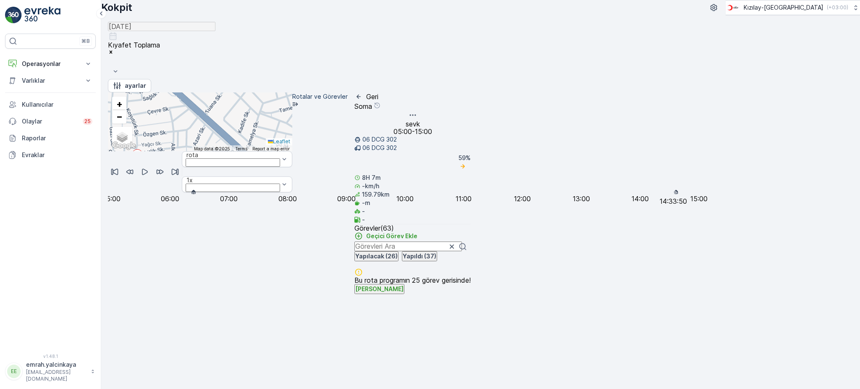
drag, startPoint x: 602, startPoint y: 273, endPoint x: 529, endPoint y: 178, distance: 119.8
click at [292, 151] on div "+ − Uydu Yol haritası Arazi Karışık Leaflet Keyboard shortcuts Map Data Map dat…" at bounding box center [200, 121] width 184 height 59
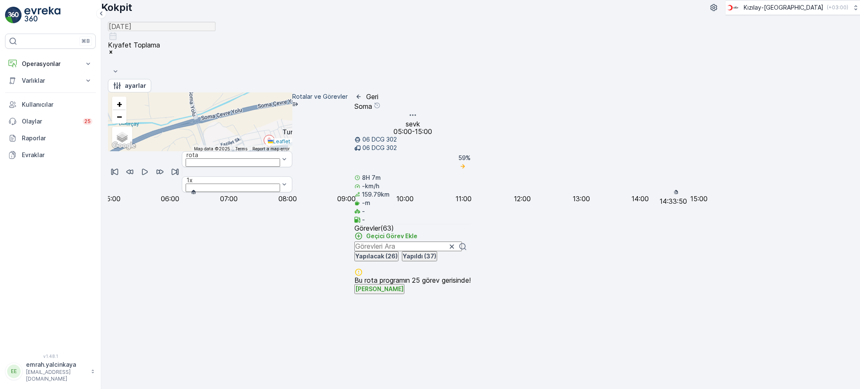
drag, startPoint x: 555, startPoint y: 241, endPoint x: 599, endPoint y: 239, distance: 44.2
click at [292, 151] on div "2 2 2 2 2 2 2 2 + − Uydu Yol haritası Arazi Karışık Leaflet Keyboard shortcuts …" at bounding box center [200, 121] width 184 height 59
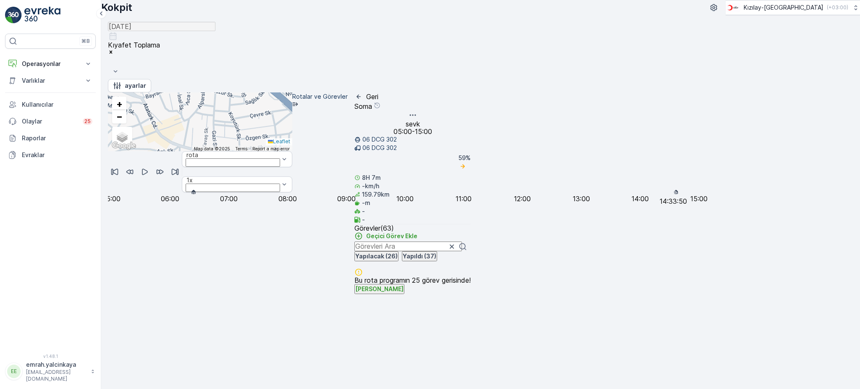
drag, startPoint x: 527, startPoint y: 193, endPoint x: 519, endPoint y: 232, distance: 39.9
click at [292, 151] on div "+ − Uydu Yol haritası Arazi Karışık Leaflet Keyboard shortcuts Map Data Map dat…" at bounding box center [200, 121] width 184 height 59
drag, startPoint x: 475, startPoint y: 187, endPoint x: 680, endPoint y: 215, distance: 207.2
click at [292, 151] on div "21103665 + − Uydu Yol haritası Arazi Karışık Leaflet Keyboard shortcuts Map Dat…" at bounding box center [200, 121] width 184 height 59
click at [482, 202] on icon at bounding box center [477, 208] width 11 height 13
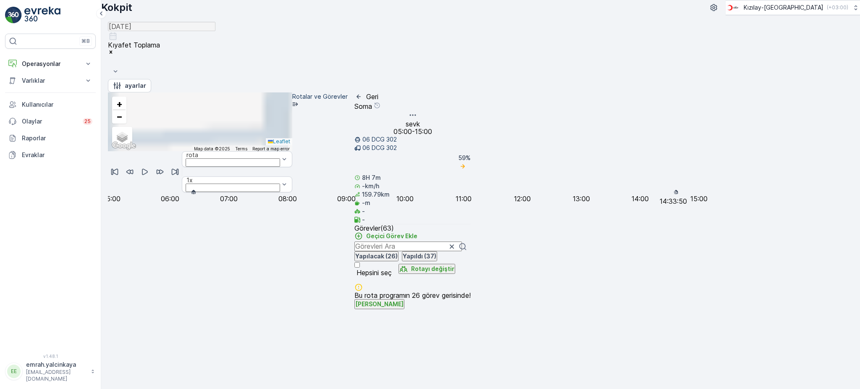
scroll to position [1962, 0]
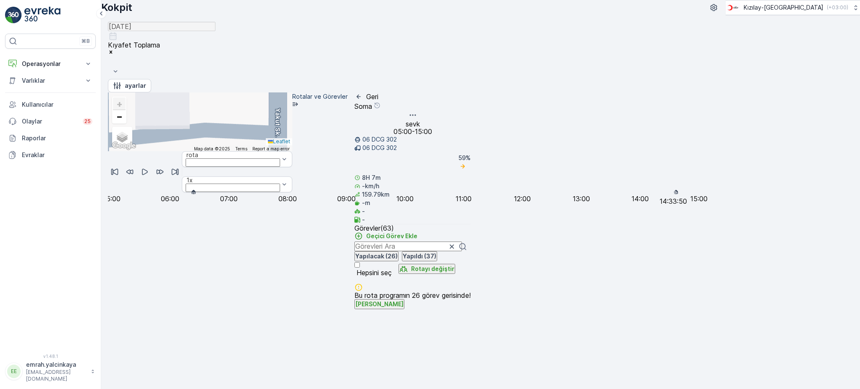
click at [414, 210] on icon at bounding box center [412, 216] width 10 height 12
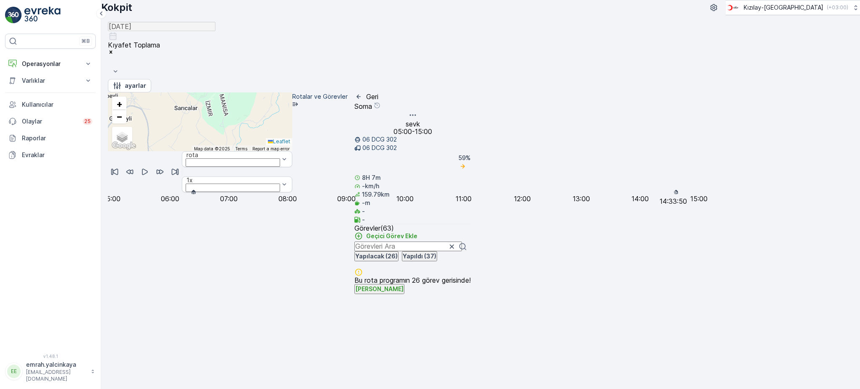
click at [420, 356] on icon "button" at bounding box center [416, 360] width 8 height 8
click at [385, 347] on p "21103695" at bounding box center [369, 351] width 31 height 8
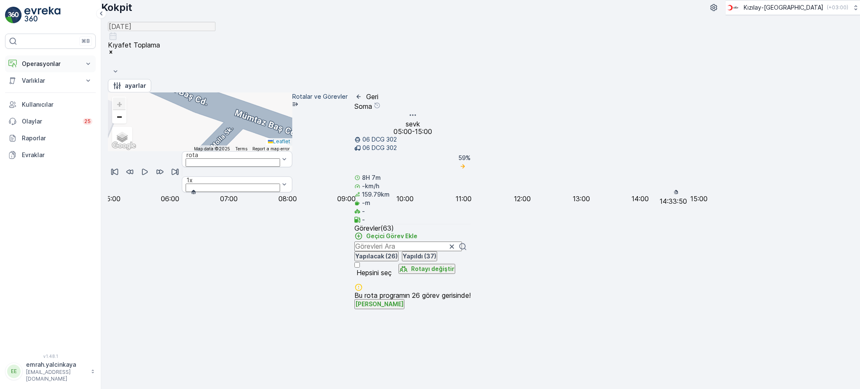
click at [28, 65] on p "Operasyonlar" at bounding box center [50, 64] width 57 height 8
click at [34, 99] on p "Routes & Tasks" at bounding box center [42, 101] width 43 height 8
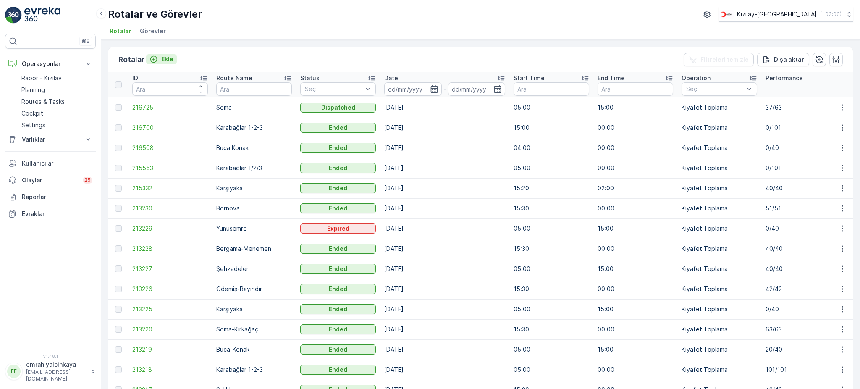
click at [156, 60] on icon "Ekle" at bounding box center [153, 59] width 7 height 7
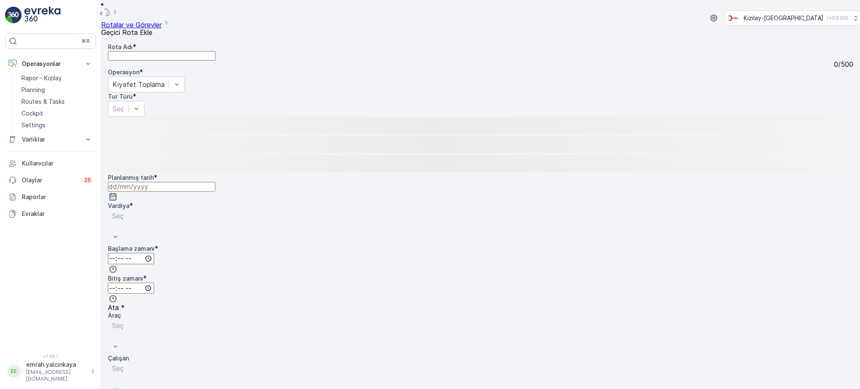
click at [170, 60] on Adı "Rota Adı" at bounding box center [161, 55] width 107 height 9
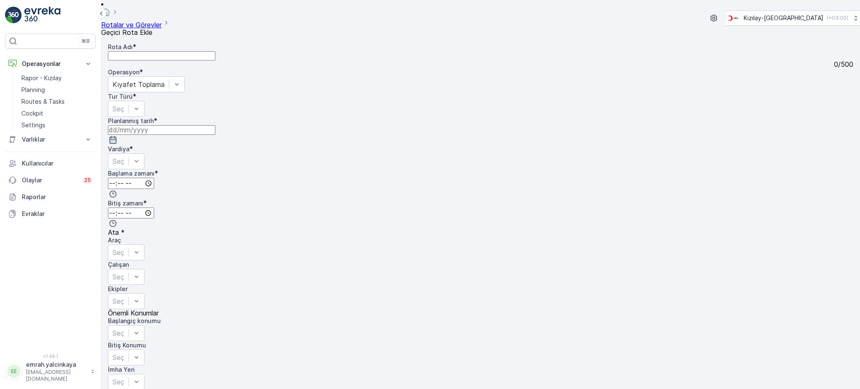
paste Adı "Soma-Kırkağaç-Menemen"
click at [187, 60] on Adı "Soma-Kırkağaç-Menemen" at bounding box center [161, 55] width 107 height 9
type Adı "Soma-Kırkağaç-[GEOGRAPHIC_DATA]"
click at [124, 104] on div at bounding box center [119, 108] width 12 height 9
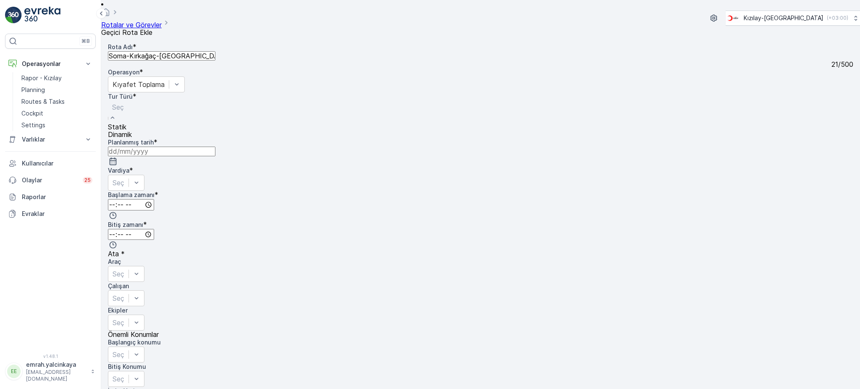
click at [132, 123] on div "Statik" at bounding box center [120, 127] width 24 height 8
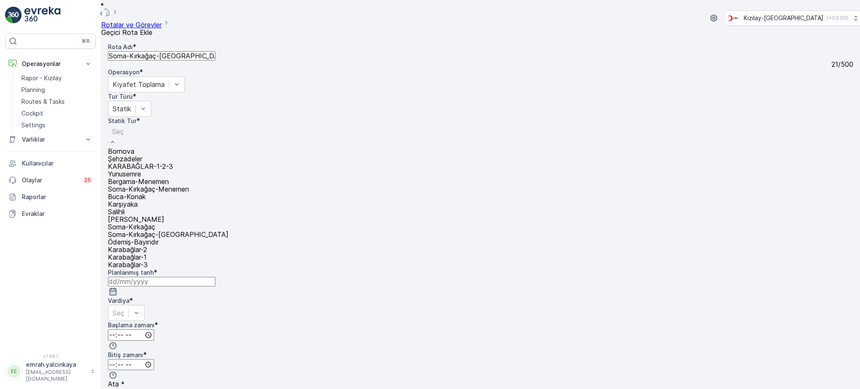
click at [224, 127] on div at bounding box center [168, 131] width 112 height 9
click at [228, 231] on div "Soma-Kırkağaç-[GEOGRAPHIC_DATA]" at bounding box center [168, 235] width 121 height 8
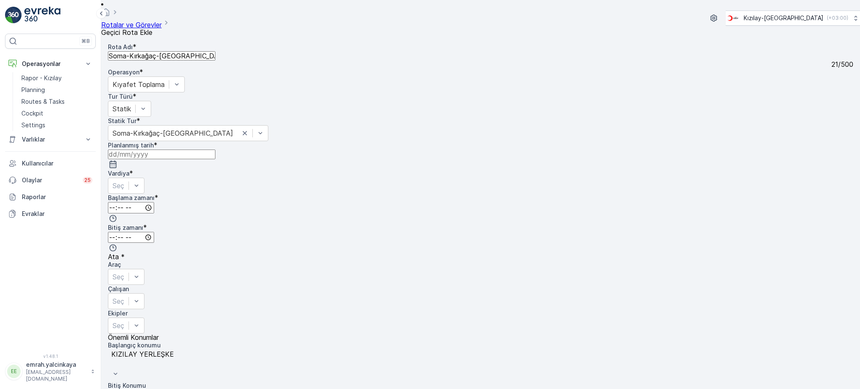
click at [215, 149] on input at bounding box center [161, 153] width 107 height 9
click at [537, 214] on div "20" at bounding box center [539, 218] width 9 height 8
type input "[DATE]"
click at [124, 181] on div at bounding box center [119, 185] width 12 height 9
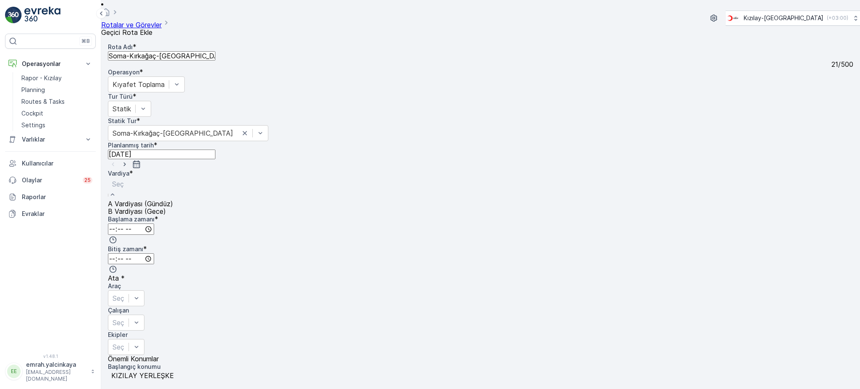
click at [173, 207] on div "B Vardiyası (Gece)" at bounding box center [140, 211] width 65 height 8
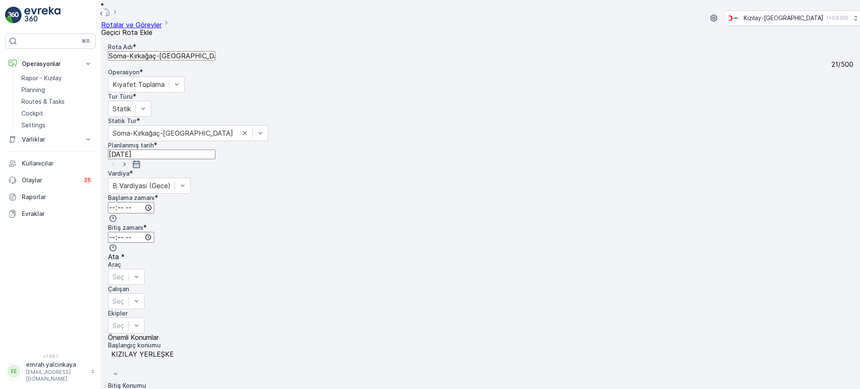
click at [611, 194] on div "Başlama zamanı *" at bounding box center [480, 209] width 745 height 30
click at [154, 202] on input "time" at bounding box center [131, 207] width 46 height 11
click at [115, 351] on span "15" at bounding box center [111, 355] width 7 height 8
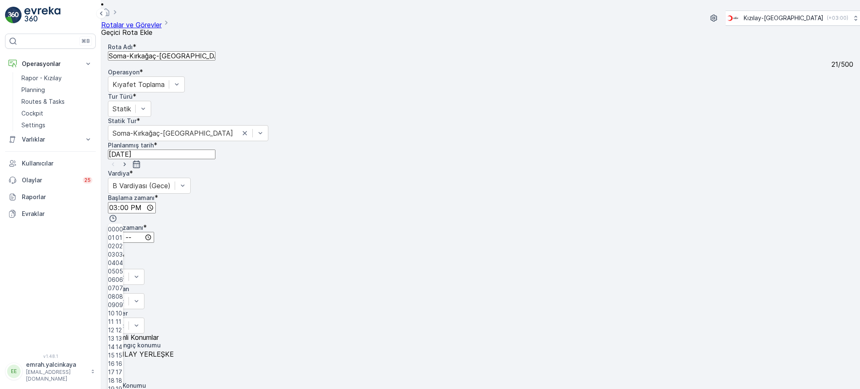
type input "15:30"
click at [154, 232] on input "time" at bounding box center [131, 237] width 46 height 11
click at [115, 271] on span "02" at bounding box center [111, 275] width 7 height 8
type input "02:00"
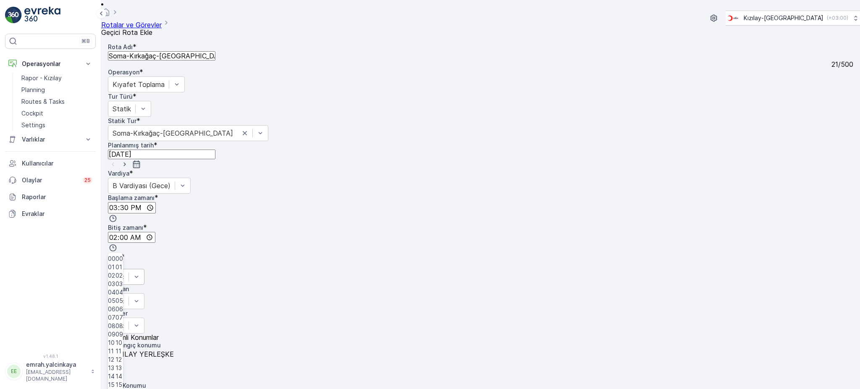
click at [124, 272] on div at bounding box center [119, 276] width 12 height 9
drag, startPoint x: 623, startPoint y: 168, endPoint x: 659, endPoint y: 168, distance: 35.7
click at [147, 291] on div "06 DCG 302" at bounding box center [127, 295] width 39 height 8
click at [143, 295] on div at bounding box center [127, 299] width 31 height 9
click at [147, 315] on span "06 DCG 302" at bounding box center [127, 319] width 39 height 8
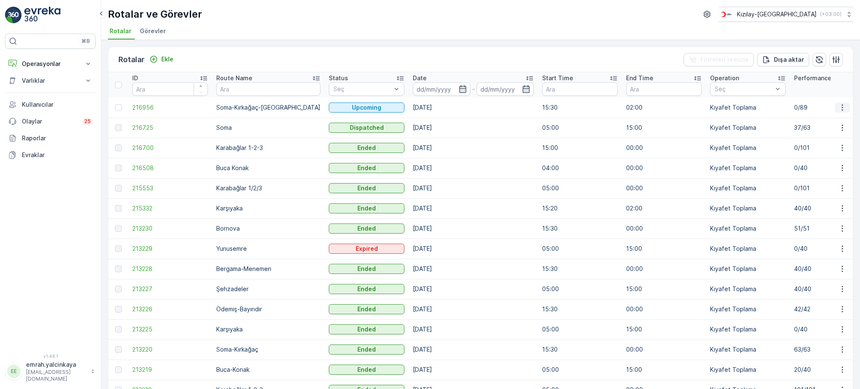
click at [842, 110] on icon "button" at bounding box center [842, 107] width 8 height 8
click at [834, 121] on span "Daha fazla ayrıntı görün" at bounding box center [822, 119] width 67 height 8
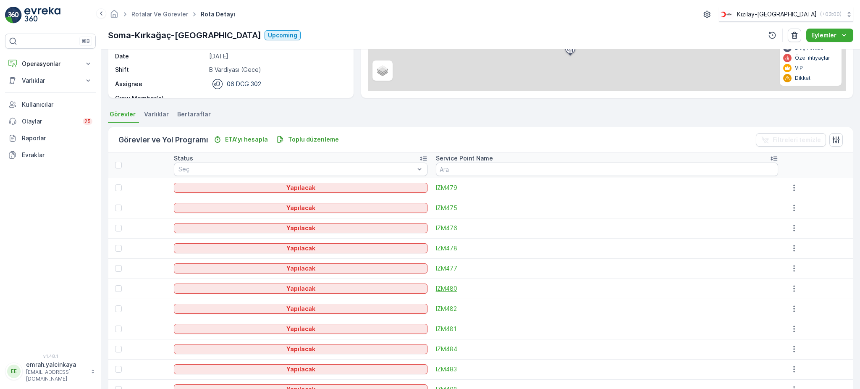
scroll to position [168, 0]
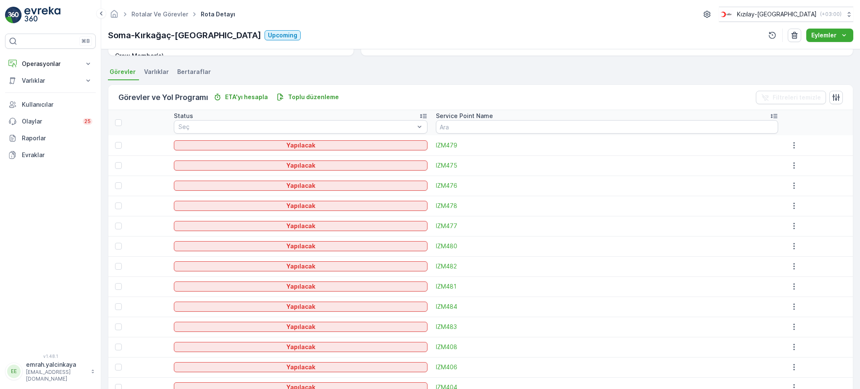
click at [770, 113] on icon at bounding box center [774, 116] width 8 height 8
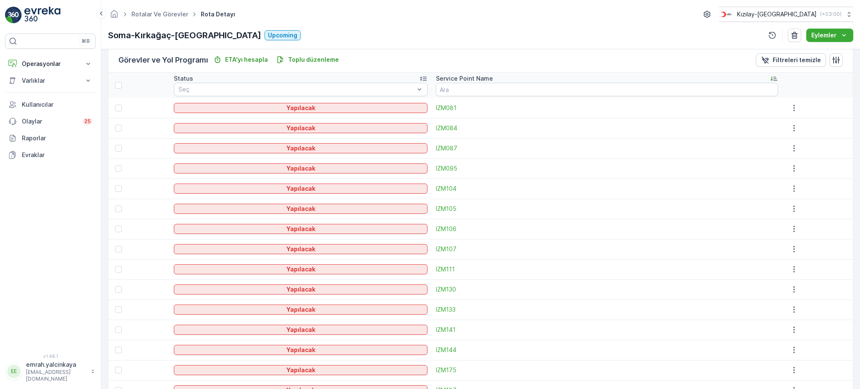
scroll to position [224, 0]
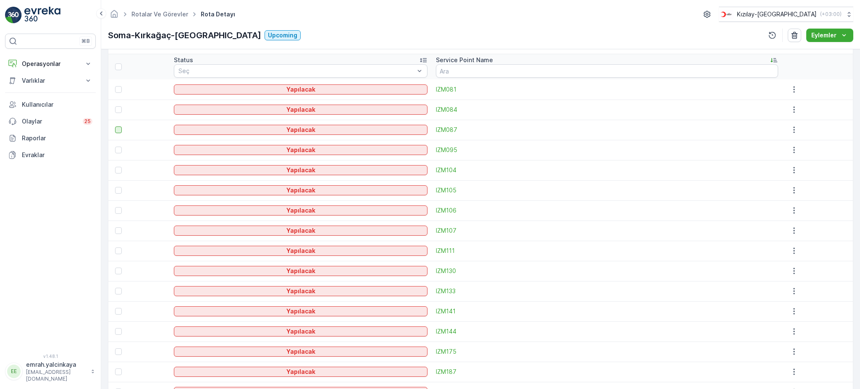
click at [120, 128] on div at bounding box center [118, 129] width 7 height 7
click at [115, 126] on input "checkbox" at bounding box center [115, 126] width 0 height 0
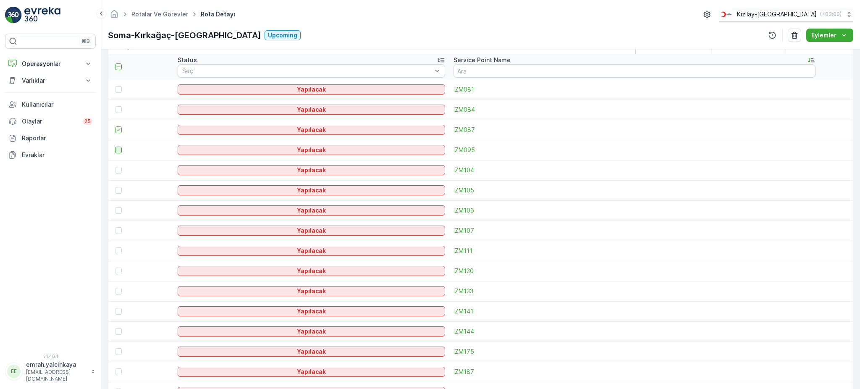
click at [117, 149] on div at bounding box center [118, 150] width 7 height 7
click at [115, 147] on input "checkbox" at bounding box center [115, 147] width 0 height 0
click at [119, 168] on div at bounding box center [118, 170] width 7 height 7
click at [115, 167] on input "checkbox" at bounding box center [115, 167] width 0 height 0
drag, startPoint x: 120, startPoint y: 250, endPoint x: 333, endPoint y: 288, distance: 216.7
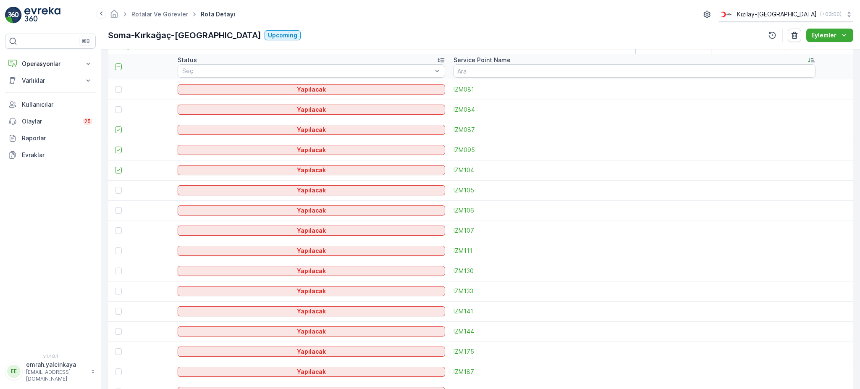
click at [120, 249] on div at bounding box center [118, 250] width 7 height 7
click at [115, 247] on input "checkbox" at bounding box center [115, 247] width 0 height 0
click at [117, 271] on div at bounding box center [118, 270] width 7 height 7
click at [115, 267] on input "checkbox" at bounding box center [115, 267] width 0 height 0
drag, startPoint x: 119, startPoint y: 329, endPoint x: 305, endPoint y: 333, distance: 185.6
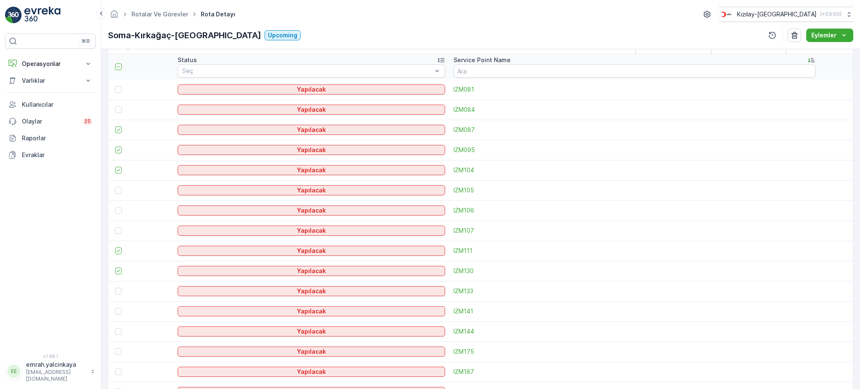
click at [120, 329] on div at bounding box center [118, 331] width 7 height 7
click at [115, 328] on input "checkbox" at bounding box center [115, 328] width 0 height 0
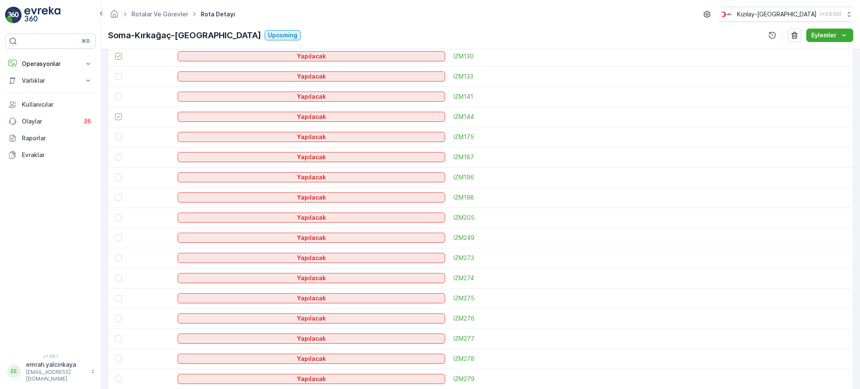
scroll to position [448, 0]
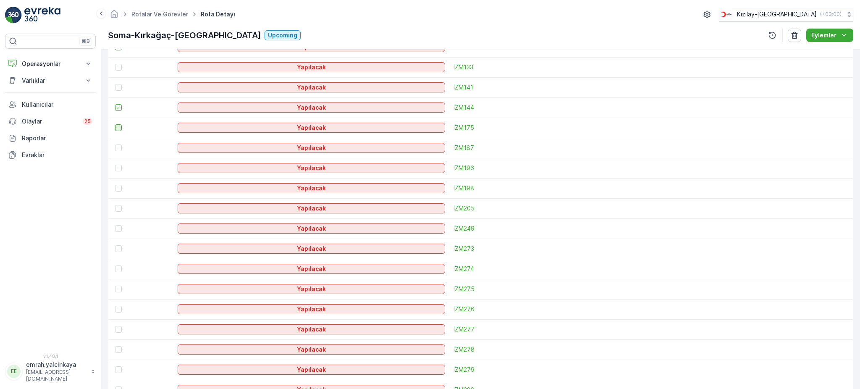
click at [118, 128] on div at bounding box center [118, 127] width 7 height 7
click at [115, 124] on input "checkbox" at bounding box center [115, 124] width 0 height 0
click at [119, 146] on div at bounding box center [118, 147] width 7 height 7
click at [115, 144] on input "checkbox" at bounding box center [115, 144] width 0 height 0
click at [116, 188] on div at bounding box center [118, 188] width 7 height 7
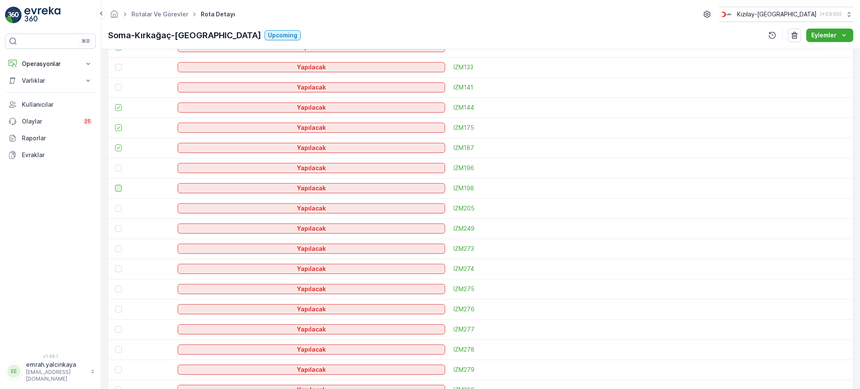
click at [115, 185] on input "checkbox" at bounding box center [115, 185] width 0 height 0
click at [116, 228] on div at bounding box center [118, 228] width 7 height 7
click at [115, 225] on input "checkbox" at bounding box center [115, 225] width 0 height 0
click at [117, 330] on div at bounding box center [118, 329] width 7 height 7
click at [115, 326] on input "checkbox" at bounding box center [115, 326] width 0 height 0
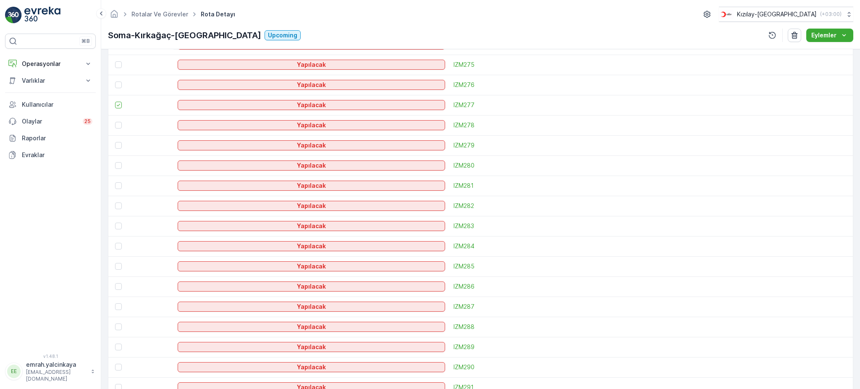
scroll to position [728, 0]
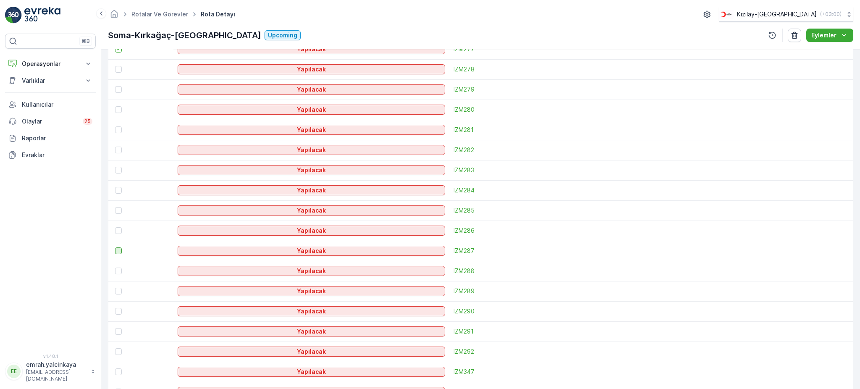
click at [120, 251] on div at bounding box center [118, 250] width 7 height 7
click at [115, 247] on input "checkbox" at bounding box center [115, 247] width 0 height 0
click at [122, 289] on div at bounding box center [119, 291] width 9 height 7
click at [115, 288] on input "checkbox" at bounding box center [115, 288] width 0 height 0
click at [118, 309] on div at bounding box center [118, 311] width 7 height 7
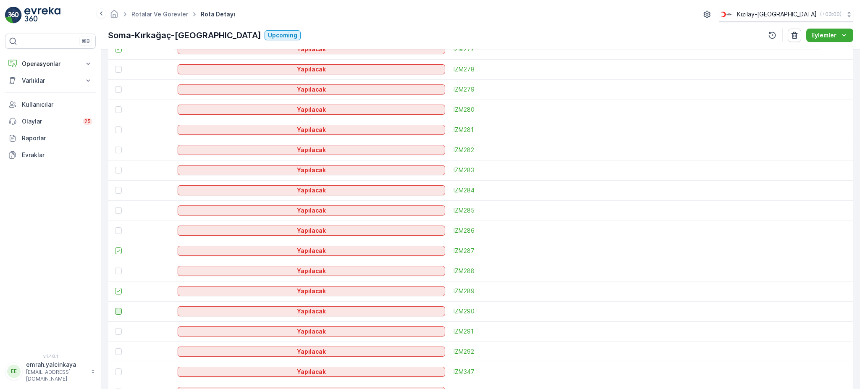
click at [115, 308] on input "checkbox" at bounding box center [115, 308] width 0 height 0
click at [797, 33] on icon "button" at bounding box center [794, 35] width 8 height 8
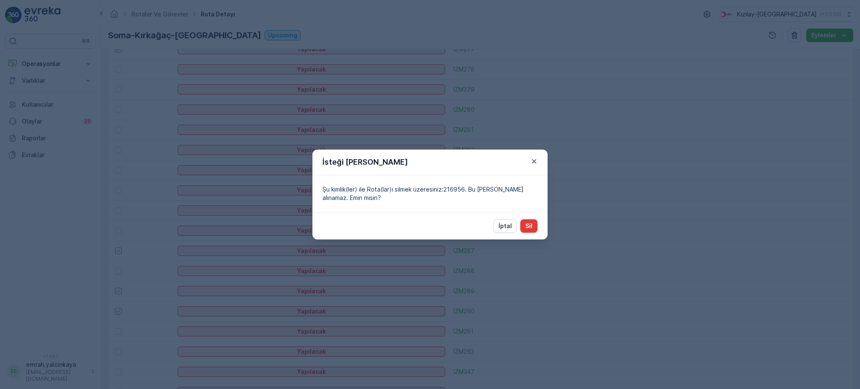
click at [529, 228] on p "Sil" at bounding box center [528, 226] width 7 height 8
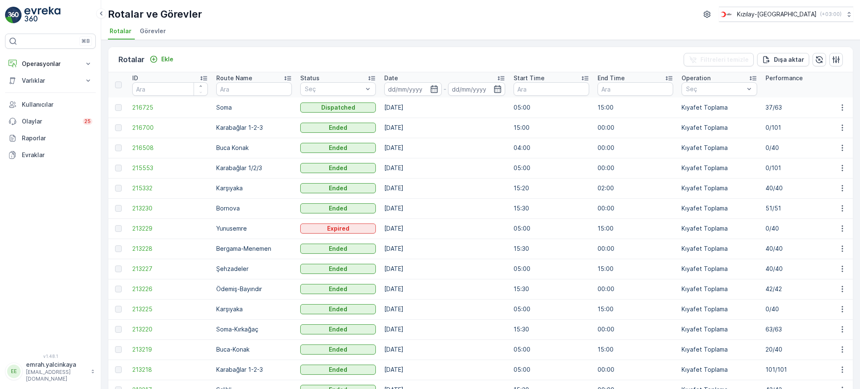
click at [501, 75] on icon at bounding box center [501, 78] width 8 height 8
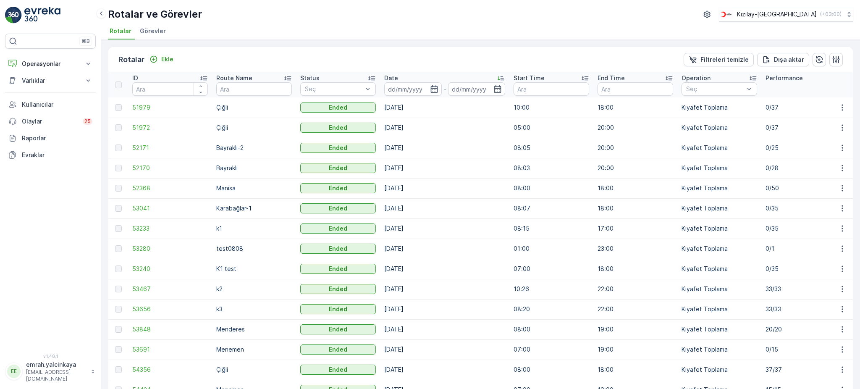
click at [503, 76] on icon at bounding box center [501, 78] width 8 height 8
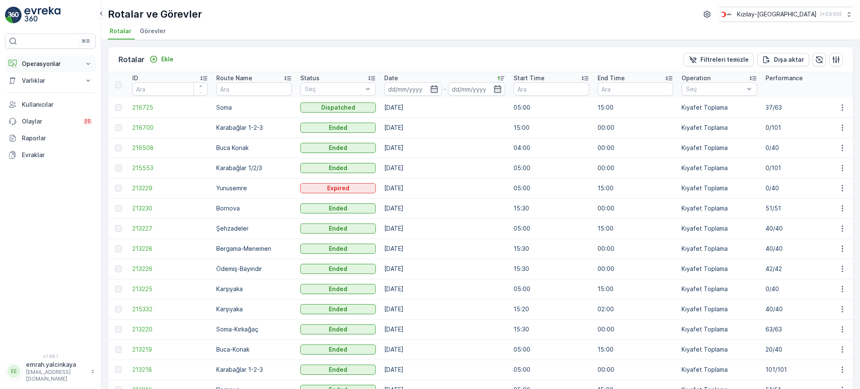
click at [84, 67] on icon at bounding box center [88, 64] width 8 height 8
click at [45, 100] on p "Routes & Tasks" at bounding box center [42, 101] width 43 height 8
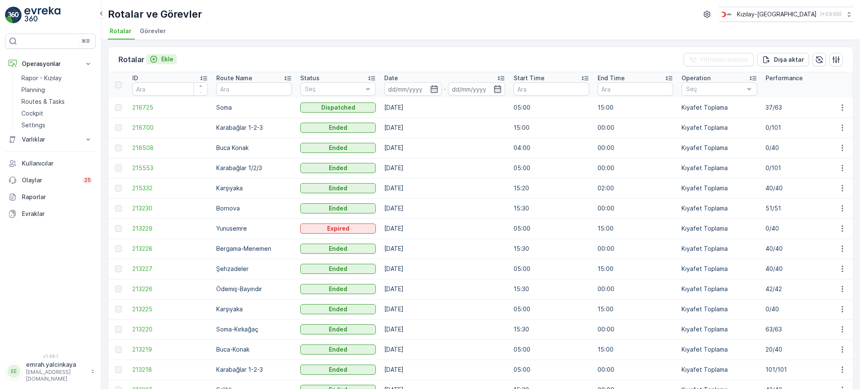
click at [160, 59] on div "Ekle" at bounding box center [161, 59] width 24 height 8
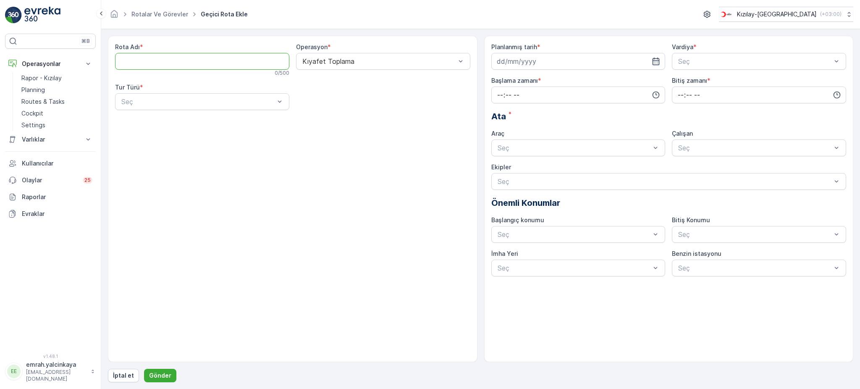
paste Adı "Soma-Kırkağaç-Menemen"
click at [211, 100] on div at bounding box center [198, 102] width 155 height 8
click at [199, 124] on div "Statik" at bounding box center [202, 122] width 164 height 8
click at [191, 61] on Adı "Soma-Kırkağaç-Menemen" at bounding box center [202, 61] width 174 height 17
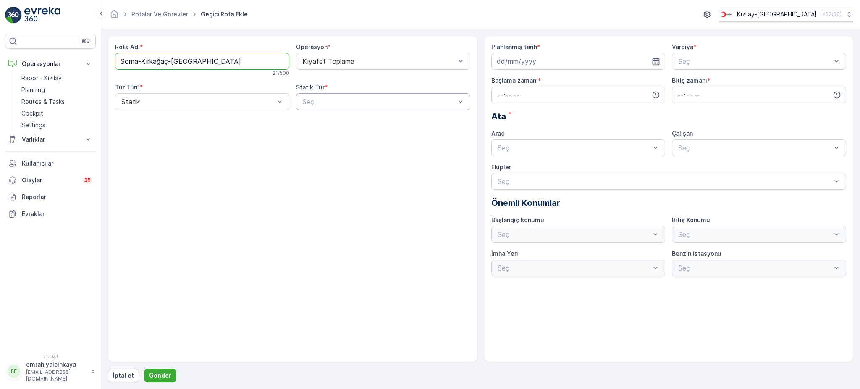
type Adı "Soma-Kırkağaç-[GEOGRAPHIC_DATA]"
click at [334, 104] on div at bounding box center [378, 102] width 155 height 8
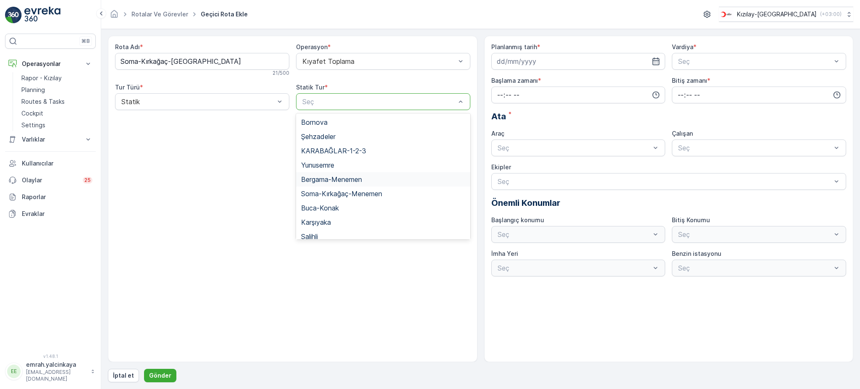
click at [359, 180] on span "Bergama-Menemen" at bounding box center [331, 180] width 61 height 8
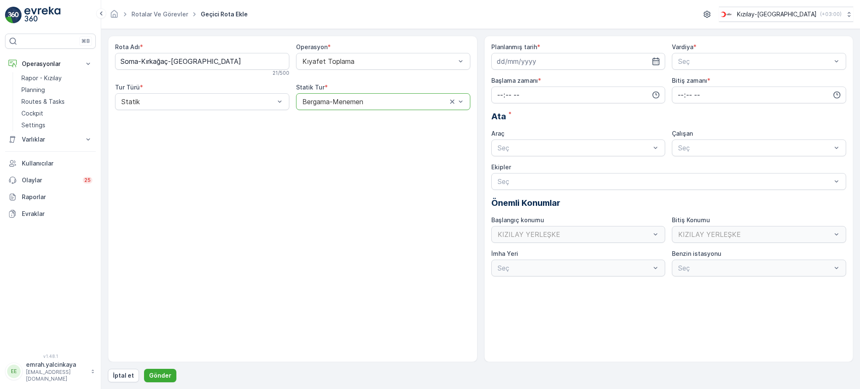
click at [331, 105] on div "Bergama-Menemen" at bounding box center [383, 101] width 174 height 17
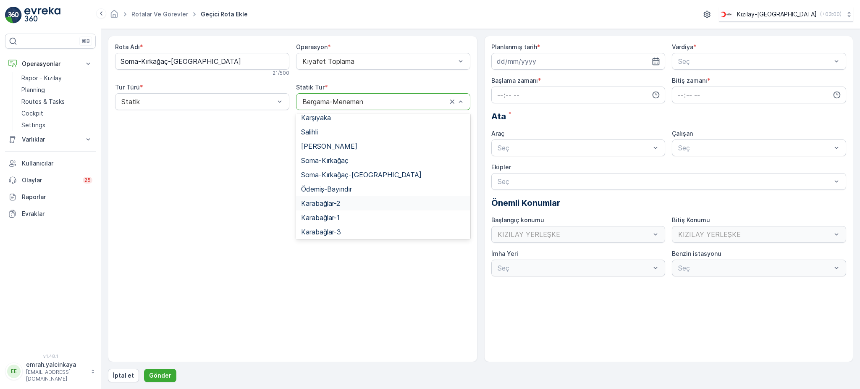
scroll to position [105, 0]
click at [373, 170] on span "Soma-Kırkağaç-[GEOGRAPHIC_DATA]" at bounding box center [361, 174] width 121 height 8
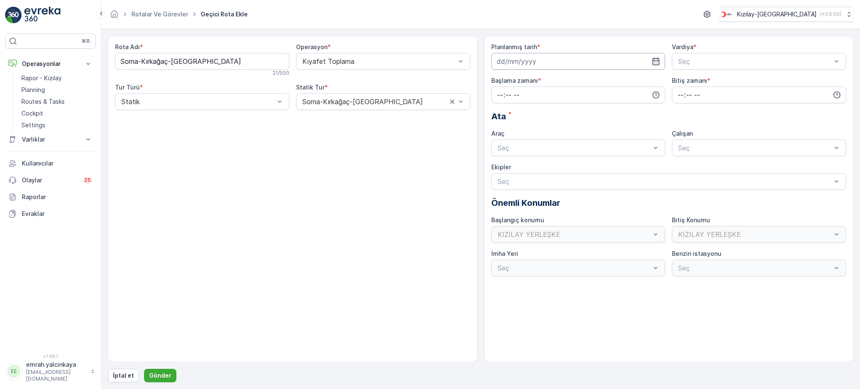
click at [509, 58] on input at bounding box center [578, 61] width 174 height 17
click at [535, 165] on div "20" at bounding box center [535, 165] width 13 height 13
type input "[DATE]"
click at [693, 63] on div at bounding box center [754, 62] width 155 height 8
drag, startPoint x: 705, startPoint y: 98, endPoint x: 668, endPoint y: 98, distance: 37.8
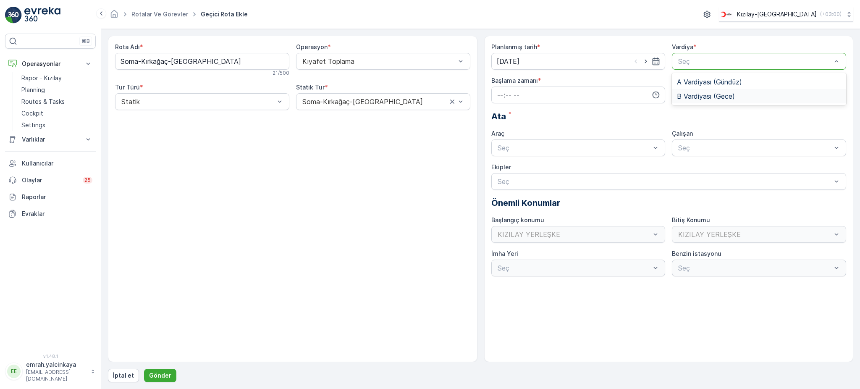
click at [705, 98] on span "B Vardiyası (Gece)" at bounding box center [706, 96] width 58 height 8
drag, startPoint x: 613, startPoint y: 98, endPoint x: 603, endPoint y: 104, distance: 10.9
click at [612, 99] on input "time" at bounding box center [578, 94] width 174 height 17
click at [502, 142] on span "15" at bounding box center [499, 142] width 7 height 8
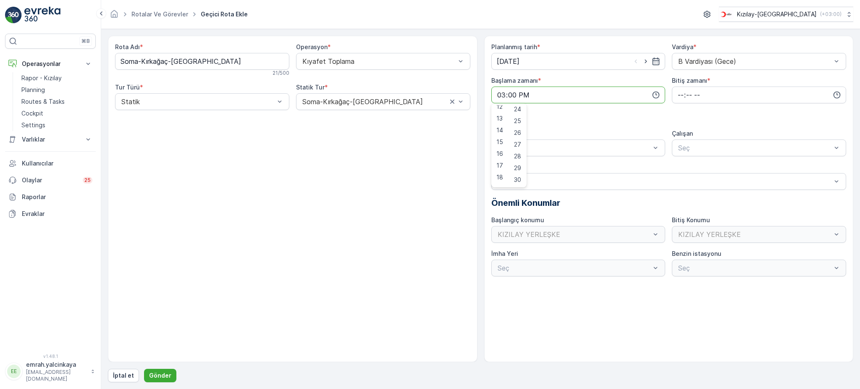
scroll to position [296, 0]
click at [519, 167] on span "30" at bounding box center [517, 168] width 7 height 8
type input "15:30"
click at [680, 97] on input "time" at bounding box center [759, 94] width 174 height 17
click at [682, 135] on span "02" at bounding box center [680, 134] width 7 height 8
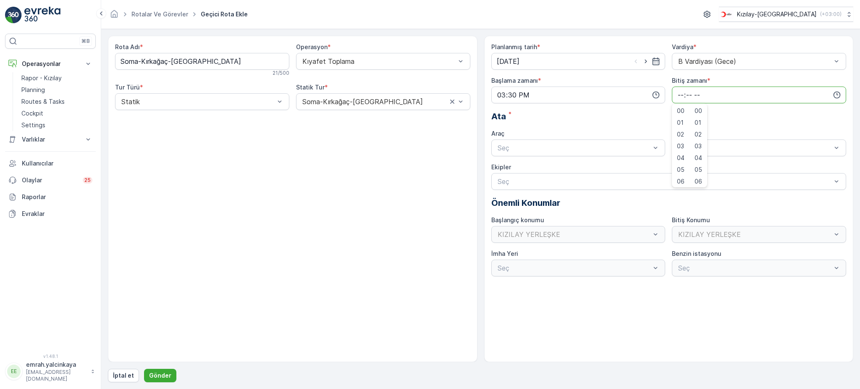
type input "02:00"
click at [599, 151] on div at bounding box center [574, 148] width 155 height 8
click at [614, 170] on div "06 DCG 302" at bounding box center [578, 169] width 164 height 8
click at [691, 154] on div "Seç" at bounding box center [759, 147] width 174 height 17
drag, startPoint x: 692, startPoint y: 164, endPoint x: 603, endPoint y: 186, distance: 92.2
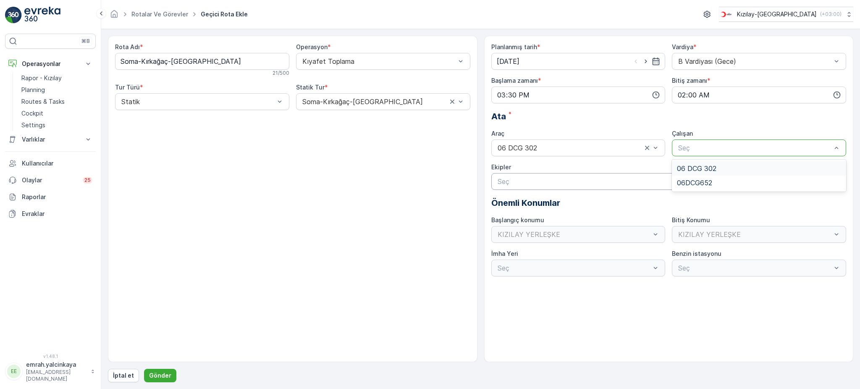
click at [689, 165] on span "06 DCG 302" at bounding box center [696, 169] width 39 height 8
click at [163, 371] on p "Gönder" at bounding box center [160, 375] width 22 height 8
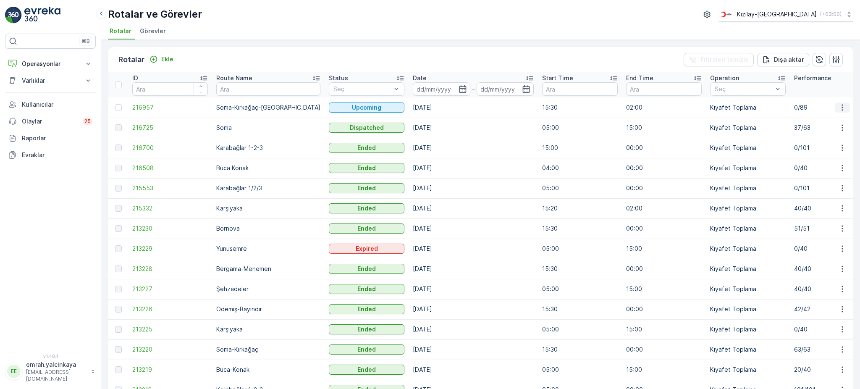
click at [842, 110] on icon "button" at bounding box center [842, 107] width 8 height 8
click at [831, 121] on span "Daha fazla ayrıntı görün" at bounding box center [822, 119] width 67 height 8
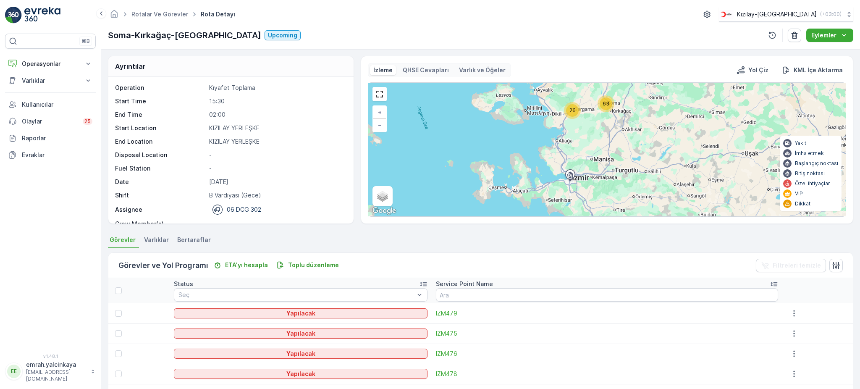
click at [770, 280] on icon at bounding box center [774, 284] width 8 height 8
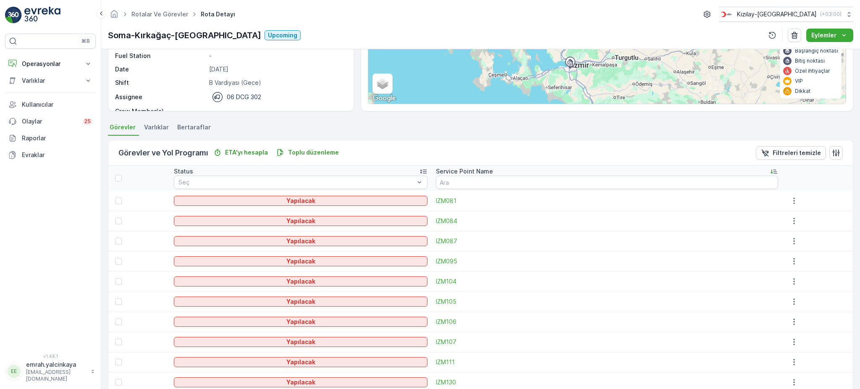
scroll to position [168, 0]
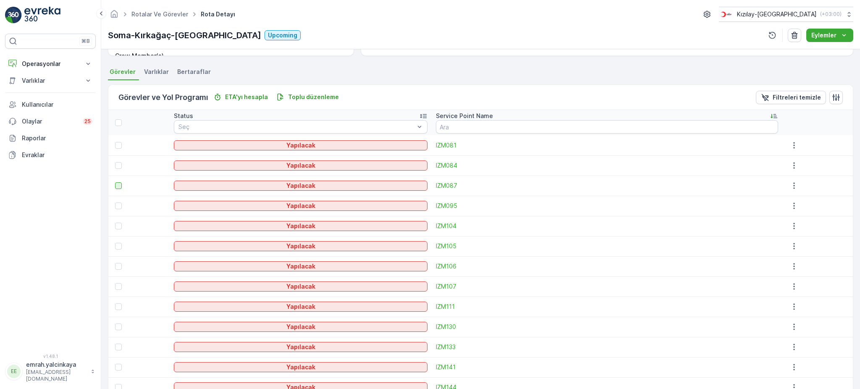
click at [116, 184] on div at bounding box center [118, 185] width 7 height 7
click at [115, 182] on input "checkbox" at bounding box center [115, 182] width 0 height 0
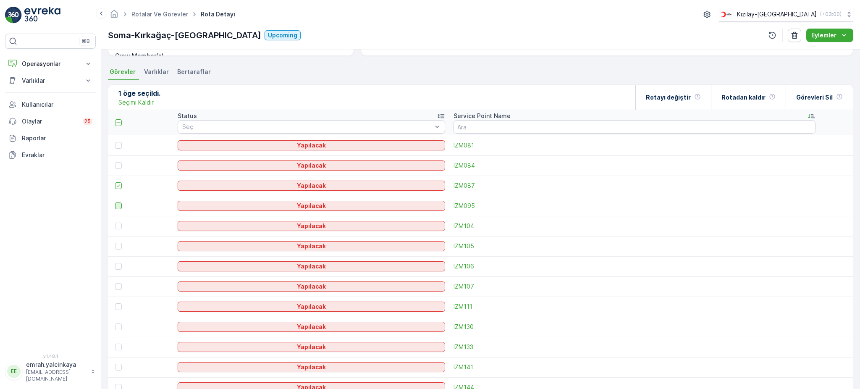
click at [120, 207] on div at bounding box center [118, 205] width 7 height 7
click at [115, 202] on input "checkbox" at bounding box center [115, 202] width 0 height 0
click at [118, 223] on div at bounding box center [118, 226] width 7 height 7
click at [115, 223] on input "checkbox" at bounding box center [115, 223] width 0 height 0
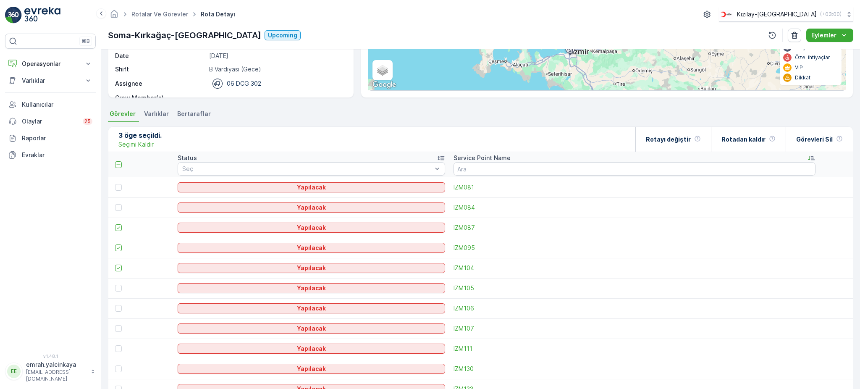
scroll to position [112, 0]
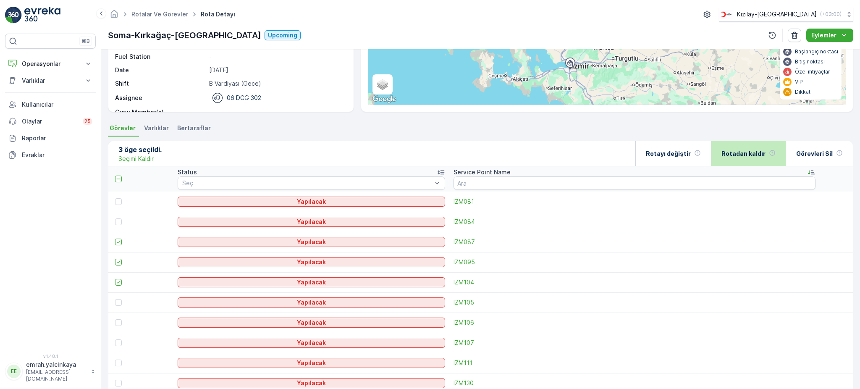
click at [755, 154] on p "Rotadan kaldır" at bounding box center [743, 153] width 44 height 8
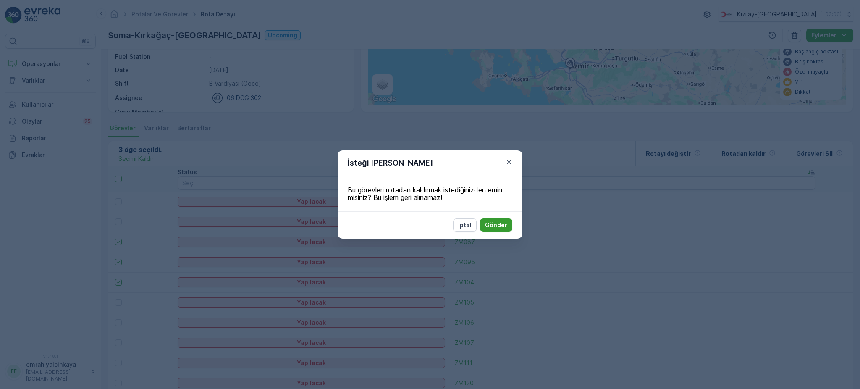
click at [498, 225] on p "Gönder" at bounding box center [496, 225] width 22 height 8
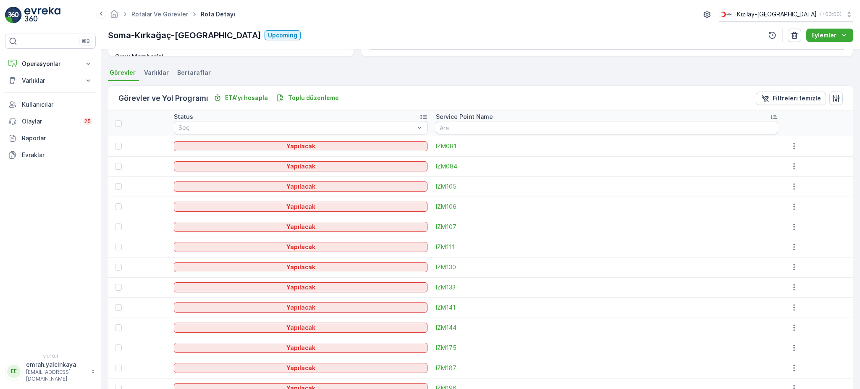
scroll to position [168, 0]
click at [117, 245] on div at bounding box center [118, 246] width 7 height 7
click at [115, 243] on input "checkbox" at bounding box center [115, 243] width 0 height 0
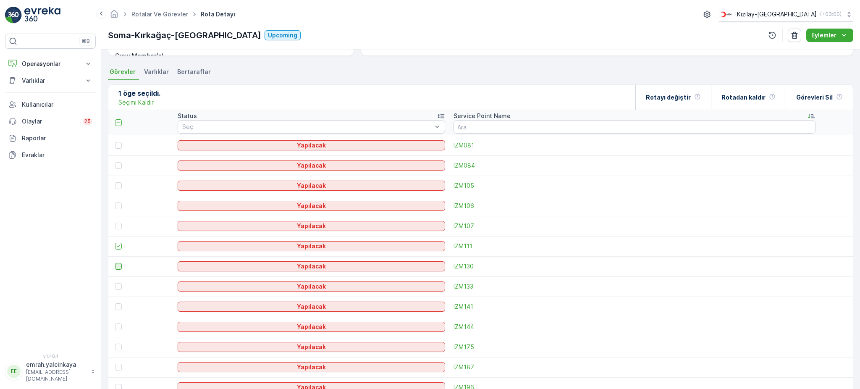
click at [118, 265] on div at bounding box center [118, 266] width 7 height 7
click at [115, 263] on input "checkbox" at bounding box center [115, 263] width 0 height 0
drag, startPoint x: 119, startPoint y: 328, endPoint x: 328, endPoint y: 326, distance: 209.1
click at [119, 327] on div at bounding box center [118, 326] width 7 height 7
click at [115, 323] on input "checkbox" at bounding box center [115, 323] width 0 height 0
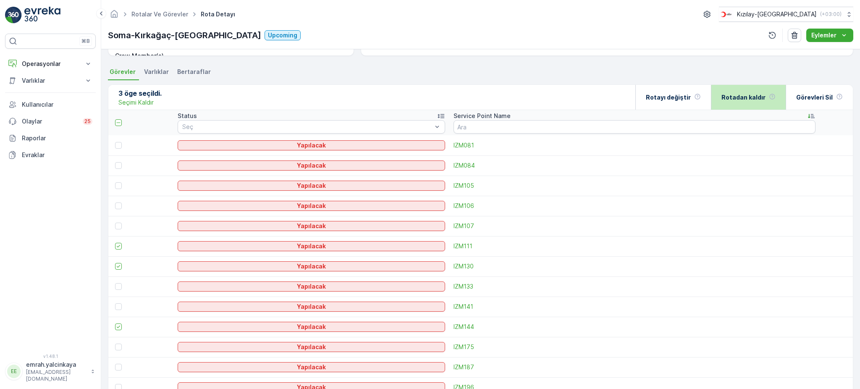
click at [742, 90] on div "Rotadan kaldır" at bounding box center [748, 97] width 54 height 25
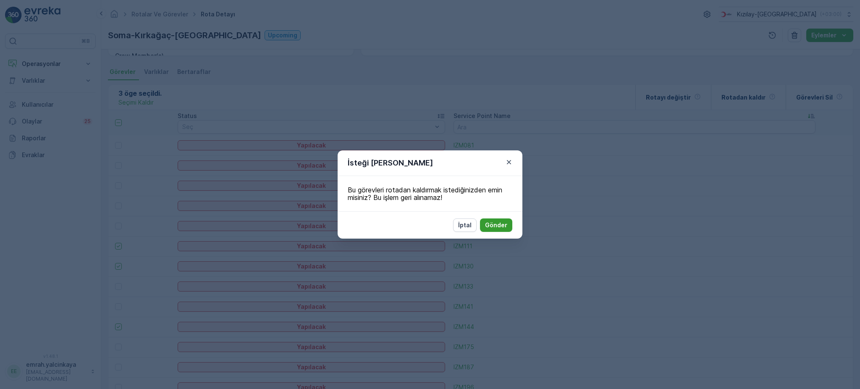
drag, startPoint x: 505, startPoint y: 217, endPoint x: 508, endPoint y: 224, distance: 7.9
click at [505, 217] on div "İptal Gönder" at bounding box center [430, 224] width 185 height 27
click at [509, 224] on button "Gönder" at bounding box center [496, 224] width 32 height 13
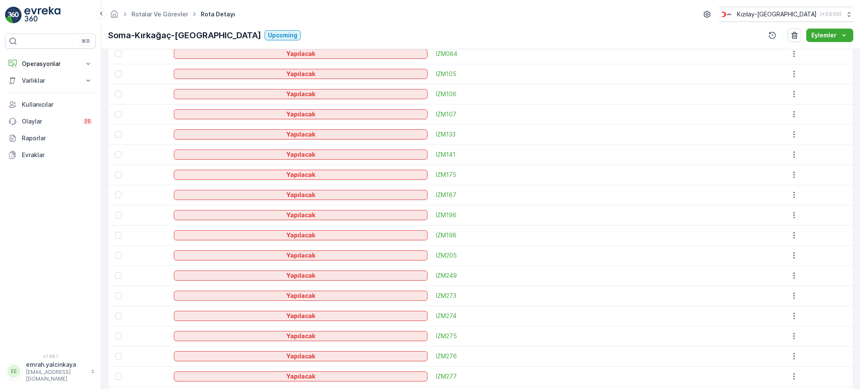
scroll to position [336, 0]
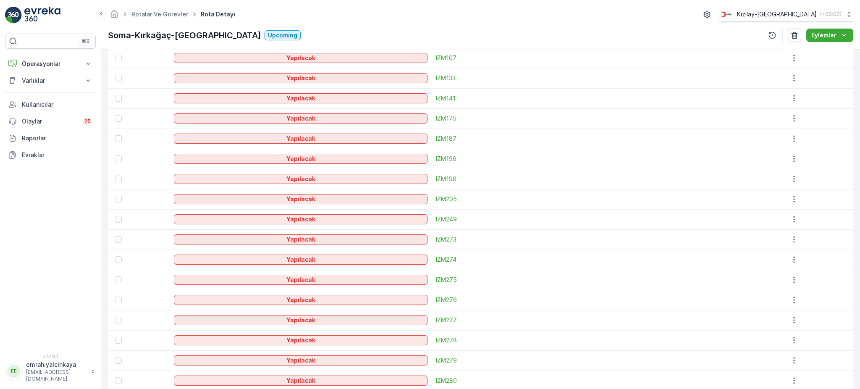
drag, startPoint x: 121, startPoint y: 118, endPoint x: 544, endPoint y: 152, distance: 424.2
click at [121, 118] on div at bounding box center [118, 118] width 7 height 7
click at [115, 115] on input "checkbox" at bounding box center [115, 115] width 0 height 0
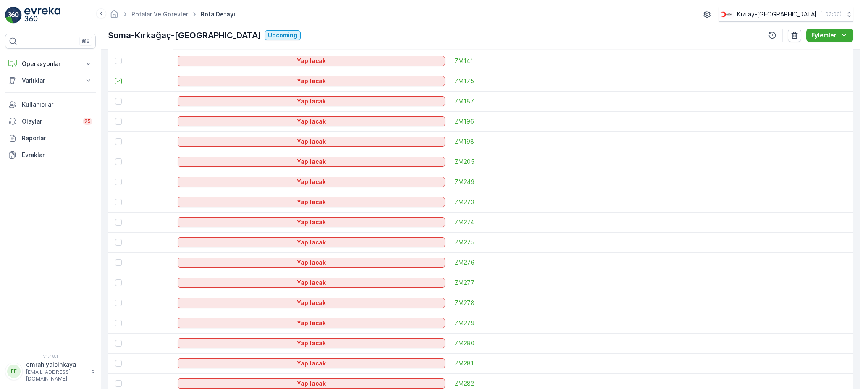
scroll to position [392, 0]
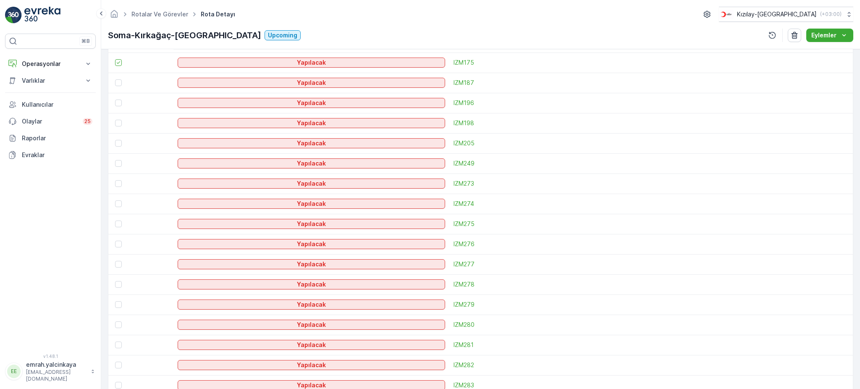
drag, startPoint x: 116, startPoint y: 81, endPoint x: 280, endPoint y: 136, distance: 173.0
click at [116, 81] on div at bounding box center [118, 82] width 7 height 7
click at [115, 79] on input "checkbox" at bounding box center [115, 79] width 0 height 0
click at [118, 123] on div at bounding box center [118, 123] width 7 height 7
click at [115, 120] on input "checkbox" at bounding box center [115, 120] width 0 height 0
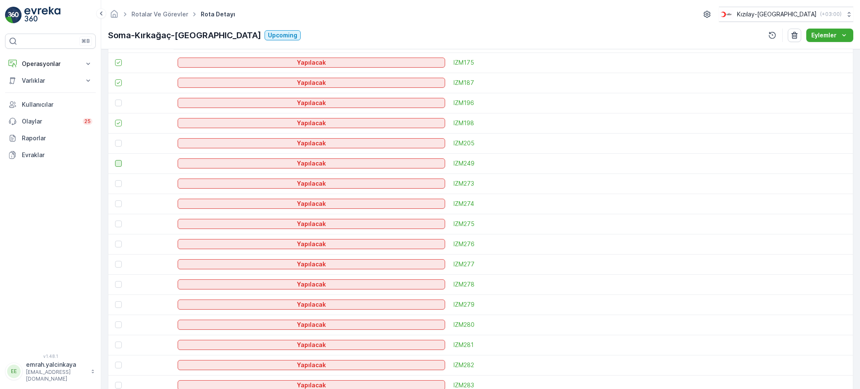
click at [118, 164] on div at bounding box center [118, 163] width 7 height 7
click at [115, 160] on input "checkbox" at bounding box center [115, 160] width 0 height 0
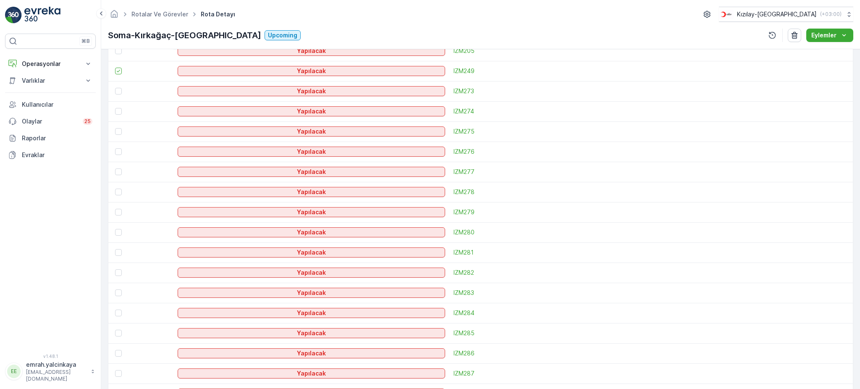
scroll to position [504, 0]
click at [118, 149] on div at bounding box center [118, 152] width 7 height 7
click at [115, 149] on input "checkbox" at bounding box center [115, 149] width 0 height 0
drag, startPoint x: 119, startPoint y: 354, endPoint x: 174, endPoint y: 343, distance: 55.8
click at [119, 354] on div at bounding box center [118, 353] width 7 height 7
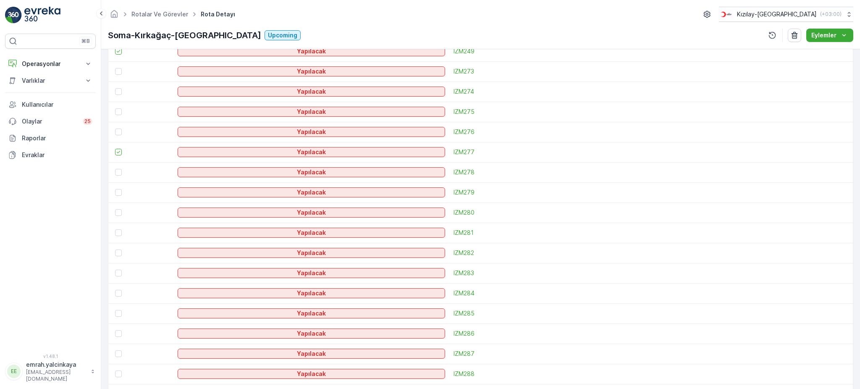
click at [115, 350] on input "checkbox" at bounding box center [115, 350] width 0 height 0
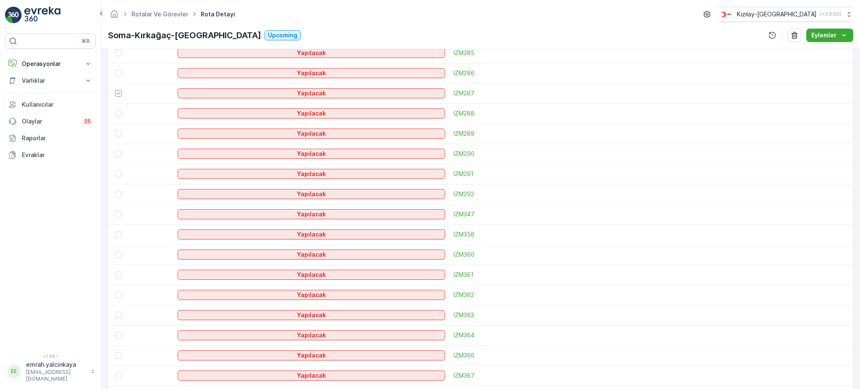
scroll to position [784, 0]
drag, startPoint x: 115, startPoint y: 114, endPoint x: 116, endPoint y: 121, distance: 6.8
click at [115, 114] on div at bounding box center [118, 114] width 7 height 7
click at [115, 111] on input "checkbox" at bounding box center [115, 111] width 0 height 0
click at [119, 134] on div at bounding box center [118, 134] width 7 height 7
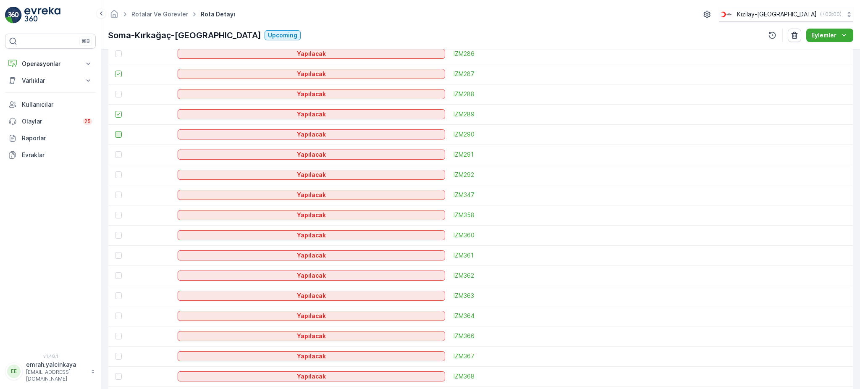
click at [115, 131] on input "checkbox" at bounding box center [115, 131] width 0 height 0
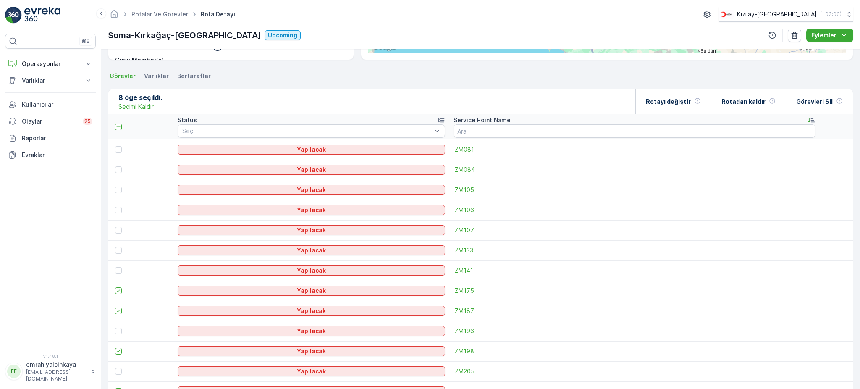
scroll to position [0, 0]
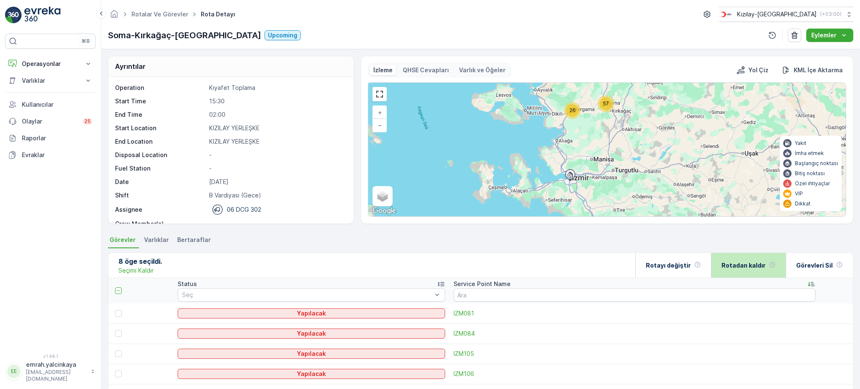
click at [727, 262] on p "Rotadan kaldır" at bounding box center [743, 265] width 44 height 8
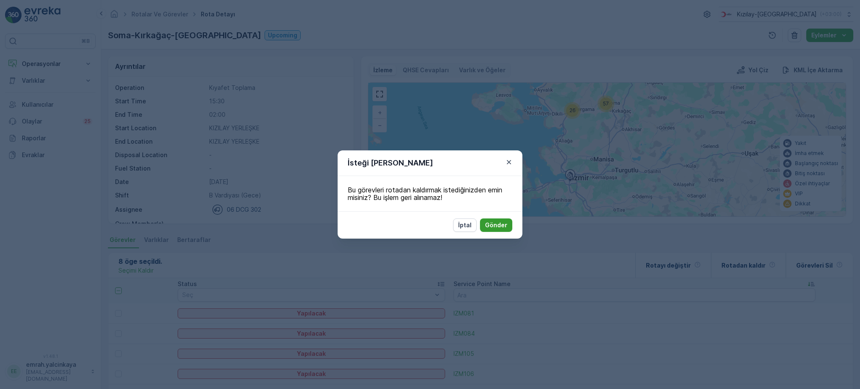
click at [492, 225] on p "Gönder" at bounding box center [496, 225] width 22 height 8
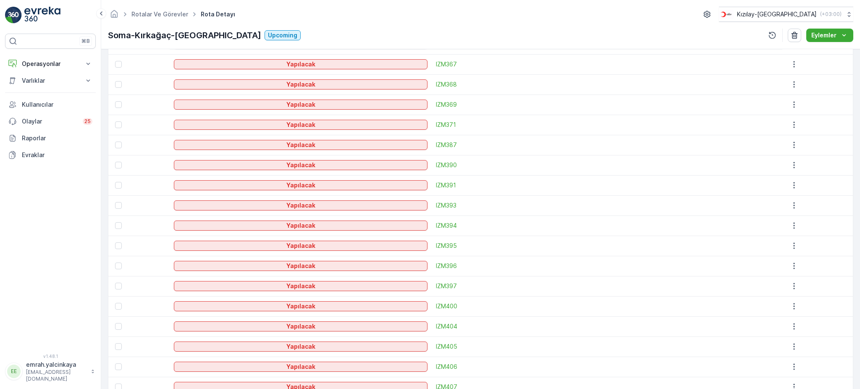
scroll to position [951, 0]
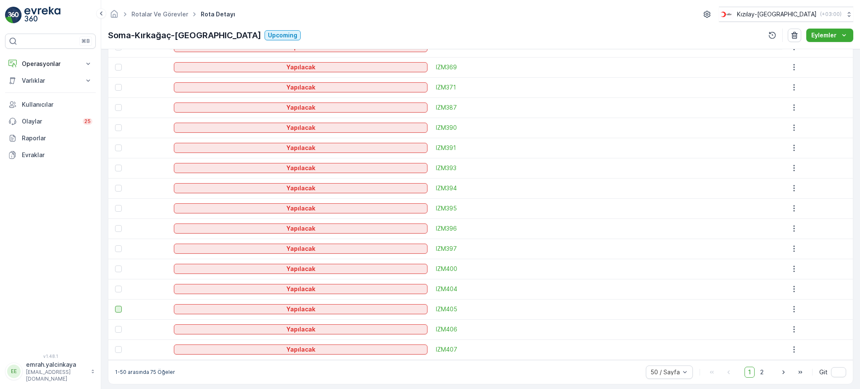
click at [120, 309] on div at bounding box center [118, 309] width 7 height 7
click at [115, 306] on input "checkbox" at bounding box center [115, 306] width 0 height 0
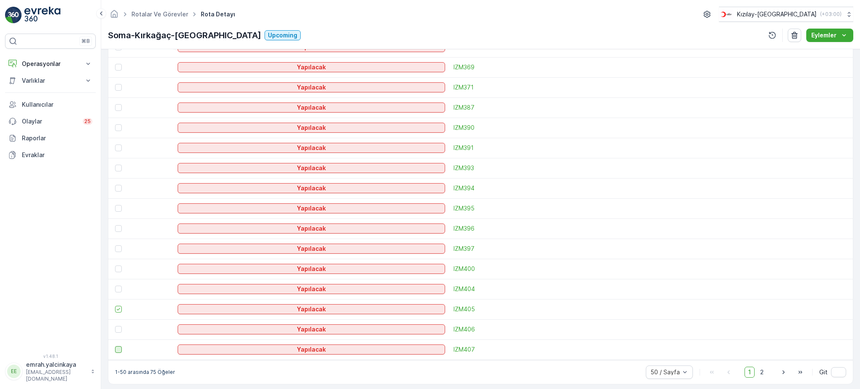
click at [118, 349] on div at bounding box center [118, 349] width 7 height 7
click at [115, 346] on input "checkbox" at bounding box center [115, 346] width 0 height 0
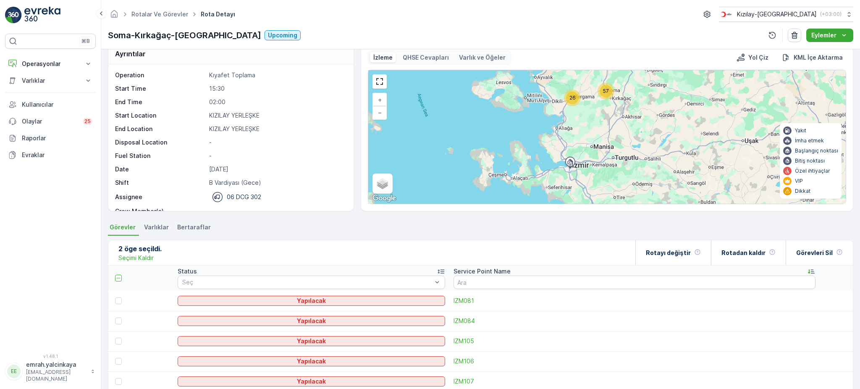
scroll to position [0, 0]
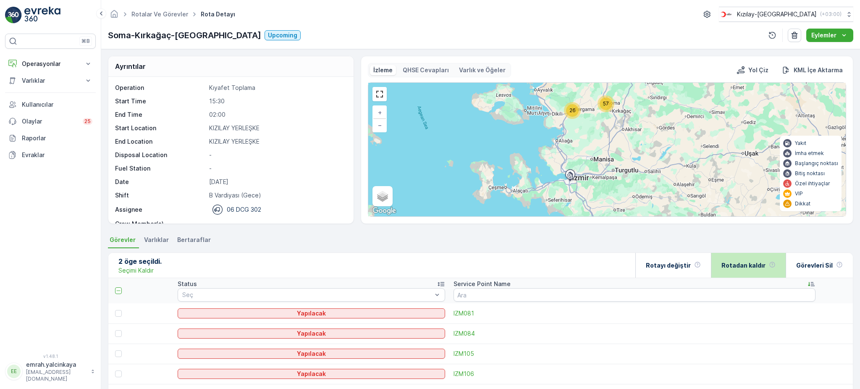
click at [739, 267] on p "Rotadan kaldır" at bounding box center [743, 265] width 44 height 8
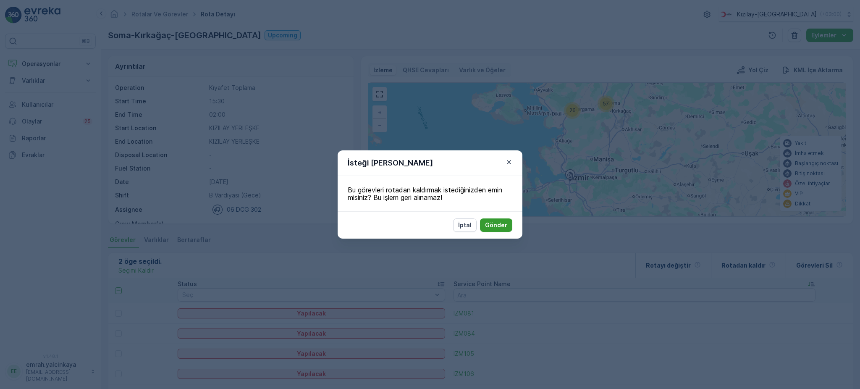
click at [489, 226] on p "Gönder" at bounding box center [496, 225] width 22 height 8
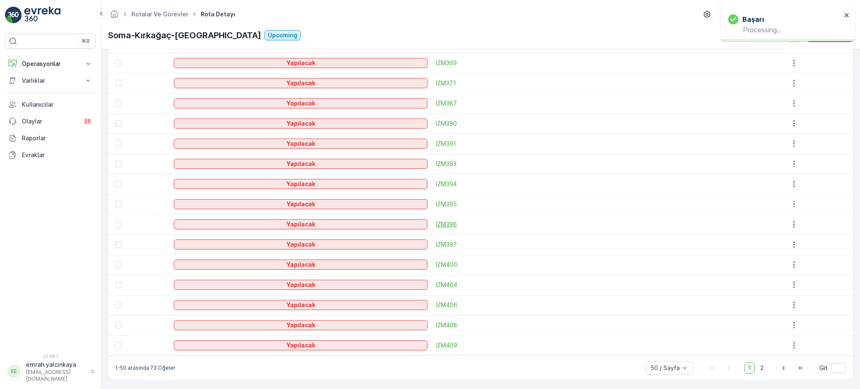
scroll to position [957, 0]
click at [762, 367] on span "2" at bounding box center [761, 366] width 11 height 11
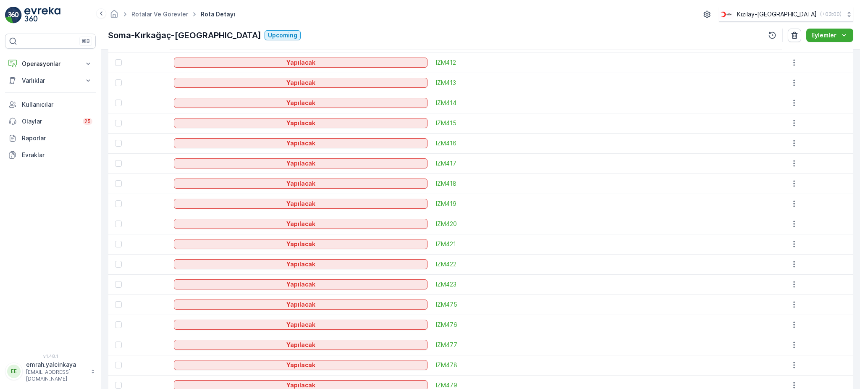
scroll to position [245, 0]
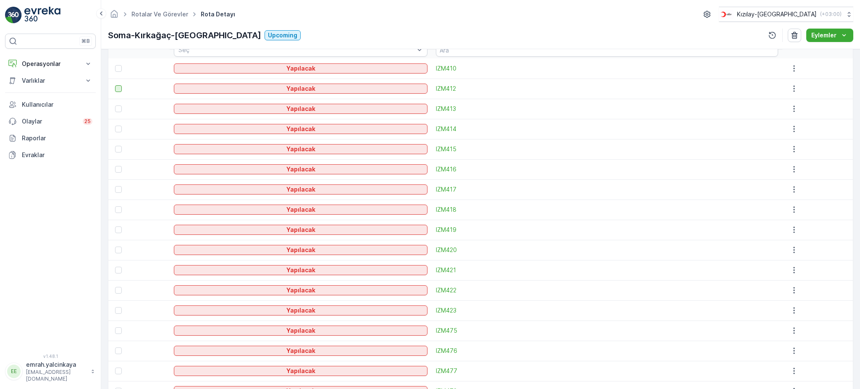
click at [119, 88] on div at bounding box center [118, 88] width 7 height 7
click at [115, 85] on input "checkbox" at bounding box center [115, 85] width 0 height 0
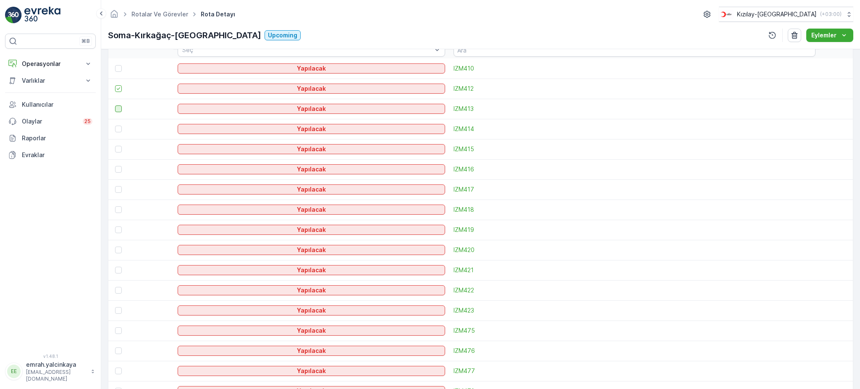
click at [118, 105] on div at bounding box center [118, 108] width 7 height 7
click at [115, 105] on input "checkbox" at bounding box center [115, 105] width 0 height 0
click at [118, 129] on div at bounding box center [118, 129] width 7 height 7
click at [115, 126] on input "checkbox" at bounding box center [115, 126] width 0 height 0
click at [119, 149] on div at bounding box center [118, 149] width 7 height 7
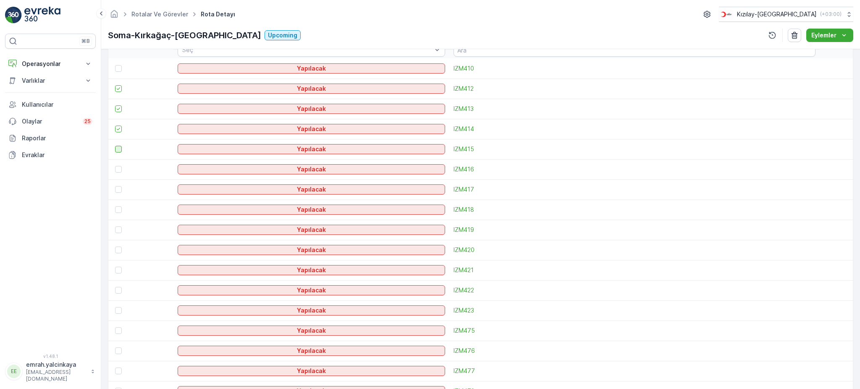
click at [115, 146] on input "checkbox" at bounding box center [115, 146] width 0 height 0
click at [120, 170] on div at bounding box center [118, 169] width 7 height 7
click at [115, 166] on input "checkbox" at bounding box center [115, 166] width 0 height 0
click at [118, 188] on div at bounding box center [118, 189] width 7 height 7
click at [115, 186] on input "checkbox" at bounding box center [115, 186] width 0 height 0
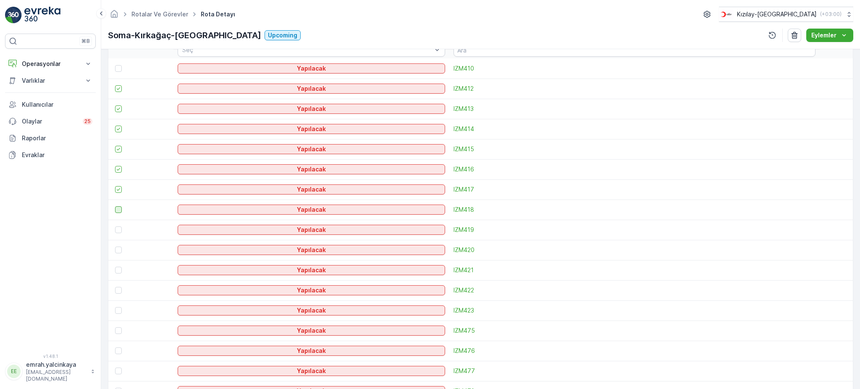
click at [119, 209] on div at bounding box center [118, 209] width 7 height 7
click at [115, 206] on input "checkbox" at bounding box center [115, 206] width 0 height 0
drag, startPoint x: 118, startPoint y: 231, endPoint x: 117, endPoint y: 240, distance: 9.3
click at [117, 230] on div at bounding box center [118, 229] width 7 height 7
click at [115, 226] on input "checkbox" at bounding box center [115, 226] width 0 height 0
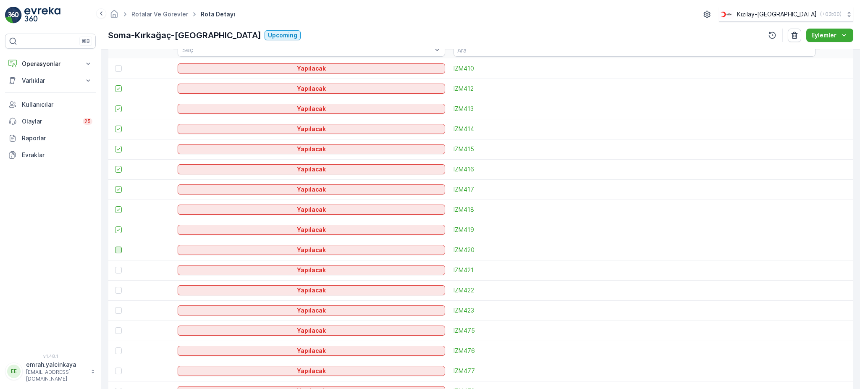
click at [118, 249] on div at bounding box center [118, 249] width 7 height 7
click at [115, 246] on input "checkbox" at bounding box center [115, 246] width 0 height 0
click at [118, 270] on div at bounding box center [118, 270] width 7 height 7
click at [115, 267] on input "checkbox" at bounding box center [115, 267] width 0 height 0
click at [118, 291] on div at bounding box center [118, 290] width 7 height 7
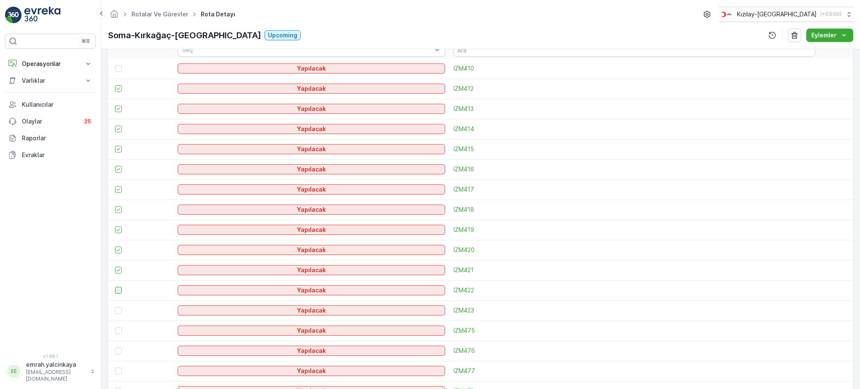
click at [115, 287] on input "checkbox" at bounding box center [115, 287] width 0 height 0
click at [118, 311] on div at bounding box center [118, 310] width 7 height 7
click at [115, 307] on input "checkbox" at bounding box center [115, 307] width 0 height 0
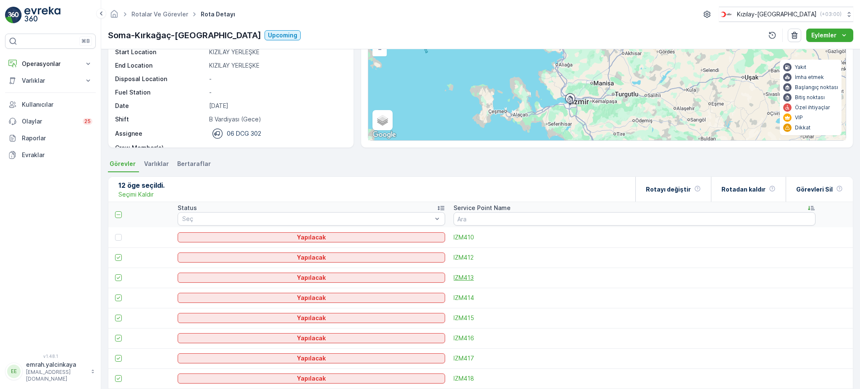
scroll to position [0, 0]
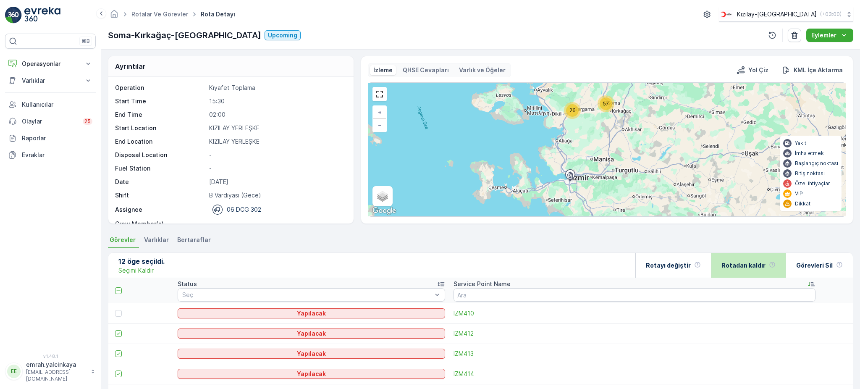
click at [741, 267] on p "Rotadan kaldır" at bounding box center [743, 265] width 44 height 8
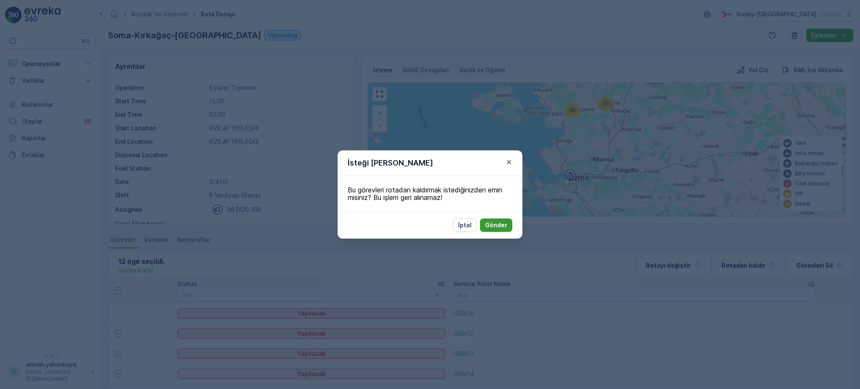
click at [498, 221] on p "Gönder" at bounding box center [496, 225] width 22 height 8
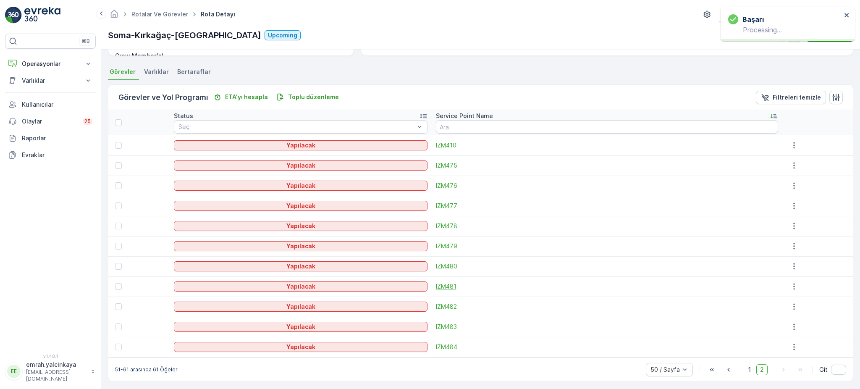
scroll to position [171, 0]
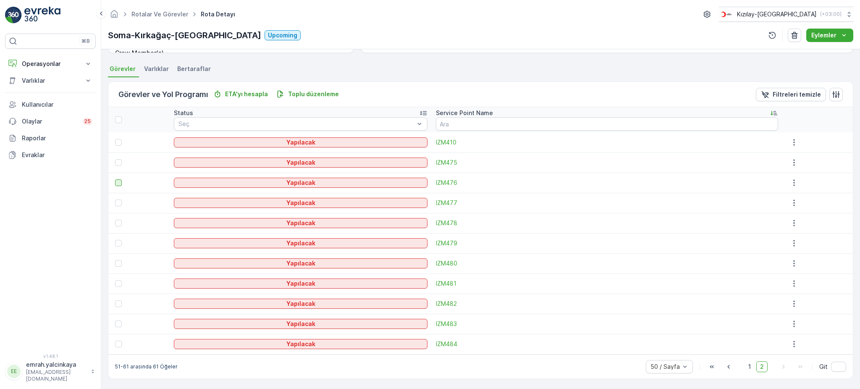
click at [115, 183] on div at bounding box center [118, 182] width 7 height 7
click at [115, 179] on input "checkbox" at bounding box center [115, 179] width 0 height 0
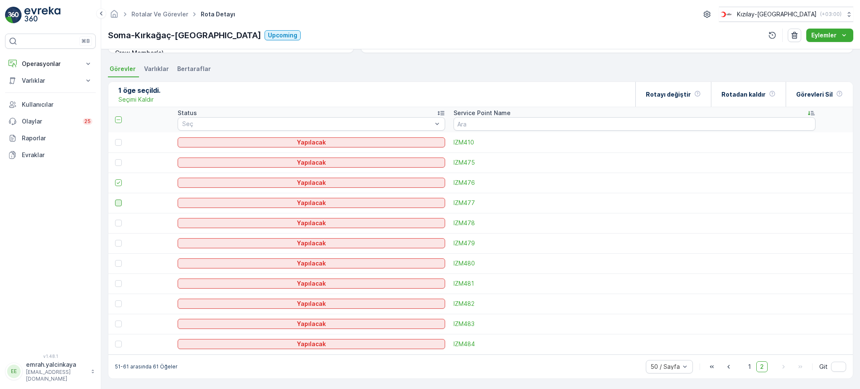
click at [119, 202] on div at bounding box center [118, 202] width 7 height 7
click at [115, 199] on input "checkbox" at bounding box center [115, 199] width 0 height 0
click at [121, 220] on div at bounding box center [118, 223] width 7 height 7
click at [115, 220] on input "checkbox" at bounding box center [115, 220] width 0 height 0
click at [120, 242] on div at bounding box center [118, 243] width 7 height 7
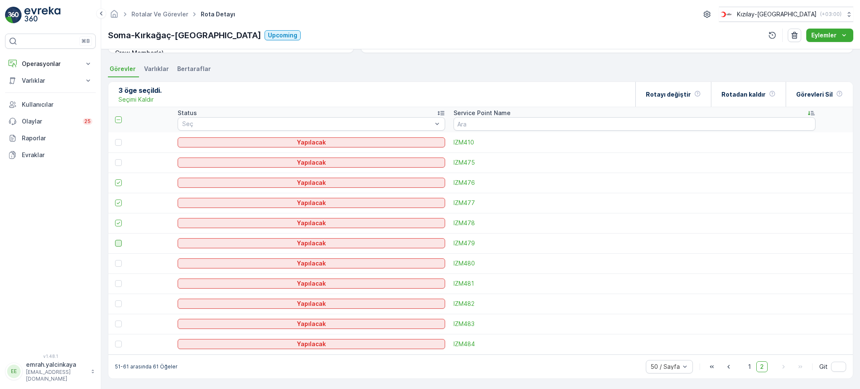
click at [115, 240] on input "checkbox" at bounding box center [115, 240] width 0 height 0
click at [119, 264] on div at bounding box center [118, 263] width 7 height 7
click at [115, 260] on input "checkbox" at bounding box center [115, 260] width 0 height 0
click at [121, 285] on div at bounding box center [118, 283] width 7 height 7
click at [115, 280] on input "checkbox" at bounding box center [115, 280] width 0 height 0
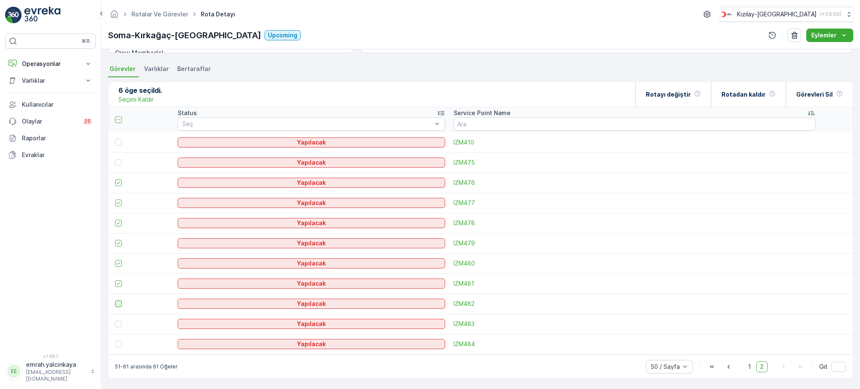
click at [118, 302] on div at bounding box center [118, 303] width 7 height 7
click at [115, 300] on input "checkbox" at bounding box center [115, 300] width 0 height 0
drag, startPoint x: 119, startPoint y: 319, endPoint x: 117, endPoint y: 325, distance: 5.7
click at [118, 319] on td at bounding box center [140, 324] width 65 height 20
drag, startPoint x: 119, startPoint y: 341, endPoint x: 119, endPoint y: 333, distance: 8.0
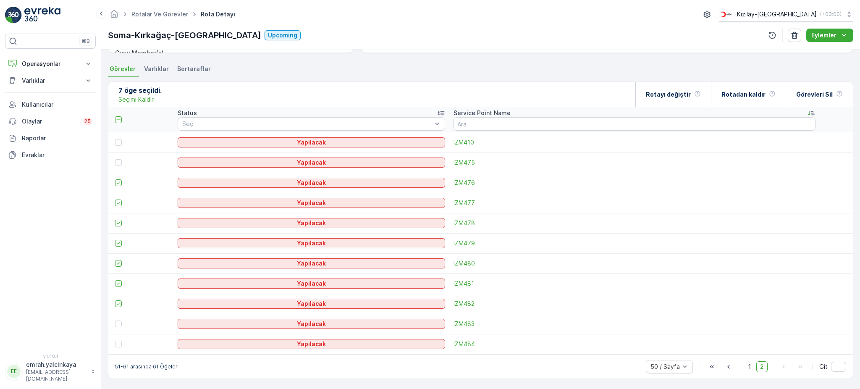
click at [119, 341] on div at bounding box center [118, 344] width 7 height 7
click at [115, 341] on input "checkbox" at bounding box center [115, 341] width 0 height 0
click at [116, 320] on div at bounding box center [118, 323] width 7 height 7
click at [115, 320] on input "checkbox" at bounding box center [115, 320] width 0 height 0
click at [751, 99] on div "Rotadan kaldır" at bounding box center [748, 94] width 54 height 25
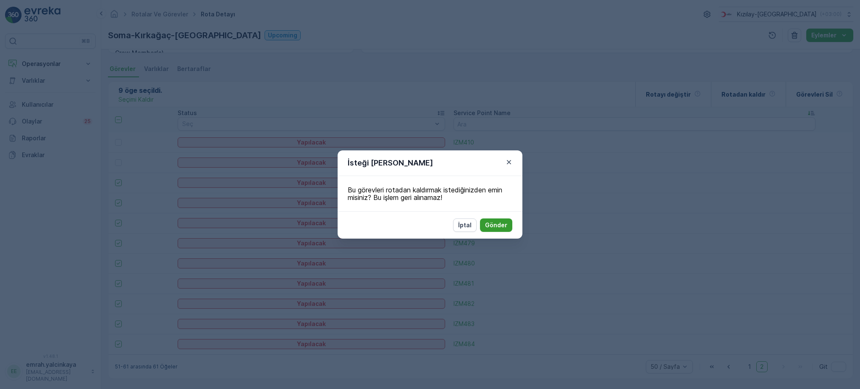
click at [491, 223] on p "Gönder" at bounding box center [496, 225] width 22 height 8
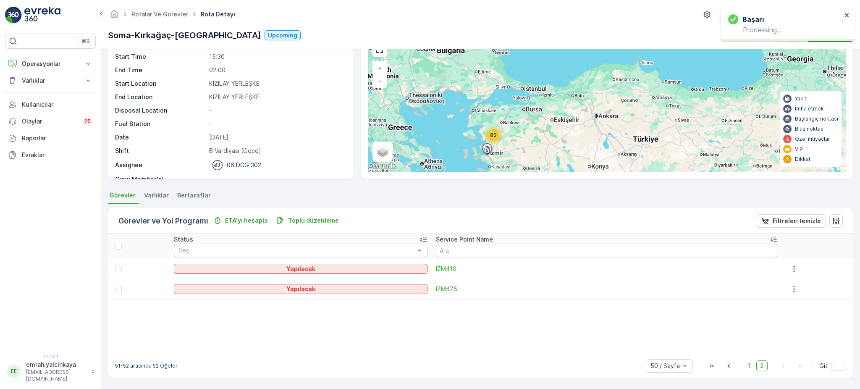
scroll to position [44, 0]
click at [747, 367] on span "1" at bounding box center [749, 366] width 10 height 11
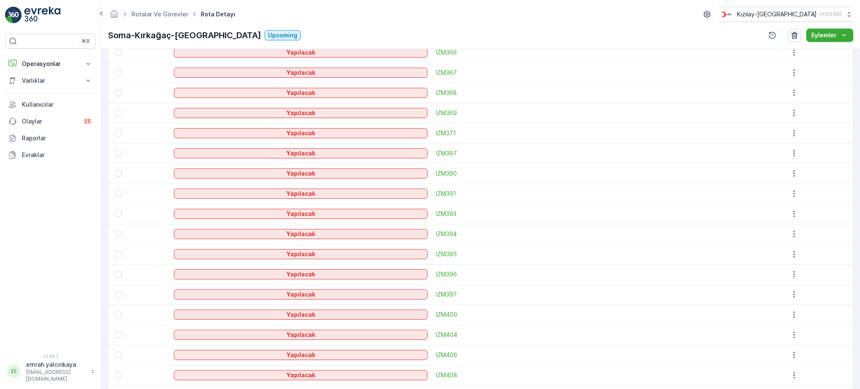
scroll to position [957, 0]
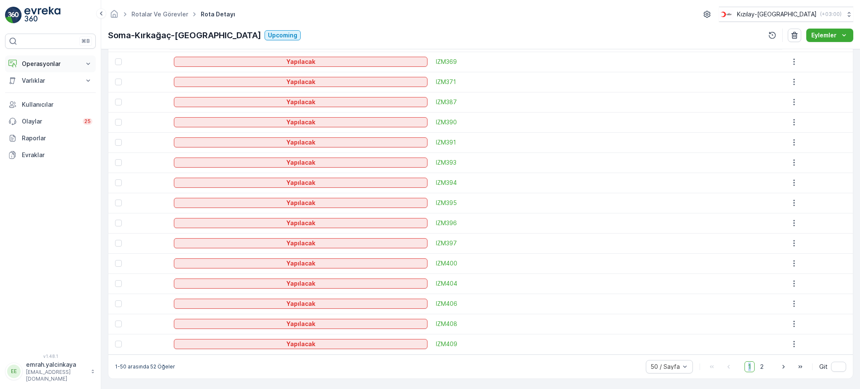
click at [39, 63] on p "Operasyonlar" at bounding box center [50, 64] width 57 height 8
drag, startPoint x: 30, startPoint y: 99, endPoint x: 0, endPoint y: 133, distance: 45.2
click at [30, 99] on p "Routes & Tasks" at bounding box center [42, 101] width 43 height 8
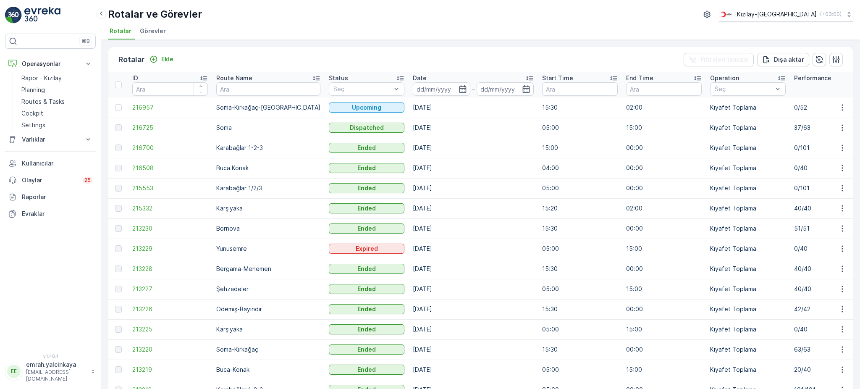
click at [790, 128] on td "37/63" at bounding box center [832, 128] width 84 height 20
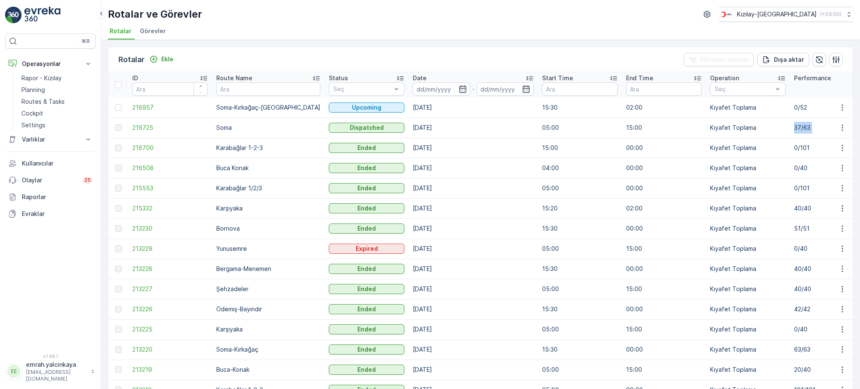
click at [790, 128] on td "37/63" at bounding box center [832, 128] width 84 height 20
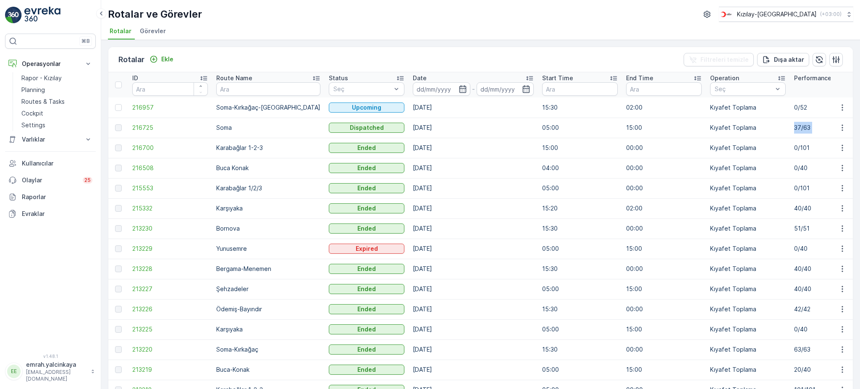
click at [790, 128] on td "37/63" at bounding box center [832, 128] width 84 height 20
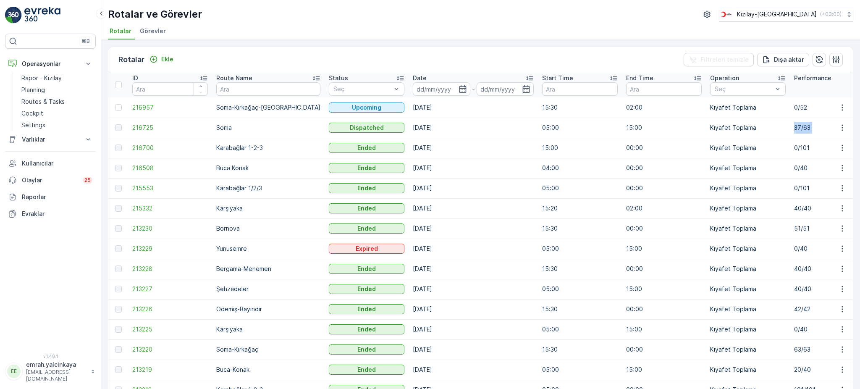
click at [790, 128] on td "37/63" at bounding box center [832, 128] width 84 height 20
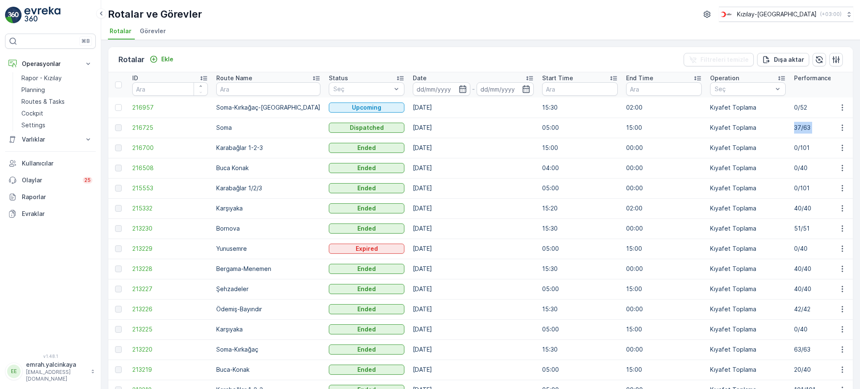
click at [790, 128] on td "37/63" at bounding box center [832, 128] width 84 height 20
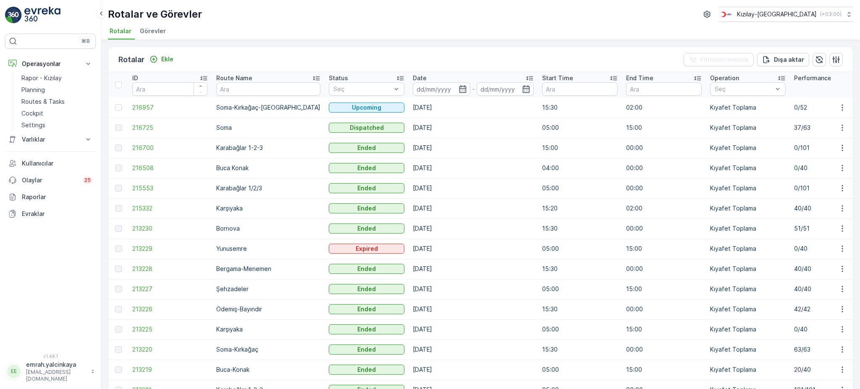
click at [538, 157] on td "15:00" at bounding box center [580, 148] width 84 height 20
